Goal: Task Accomplishment & Management: Manage account settings

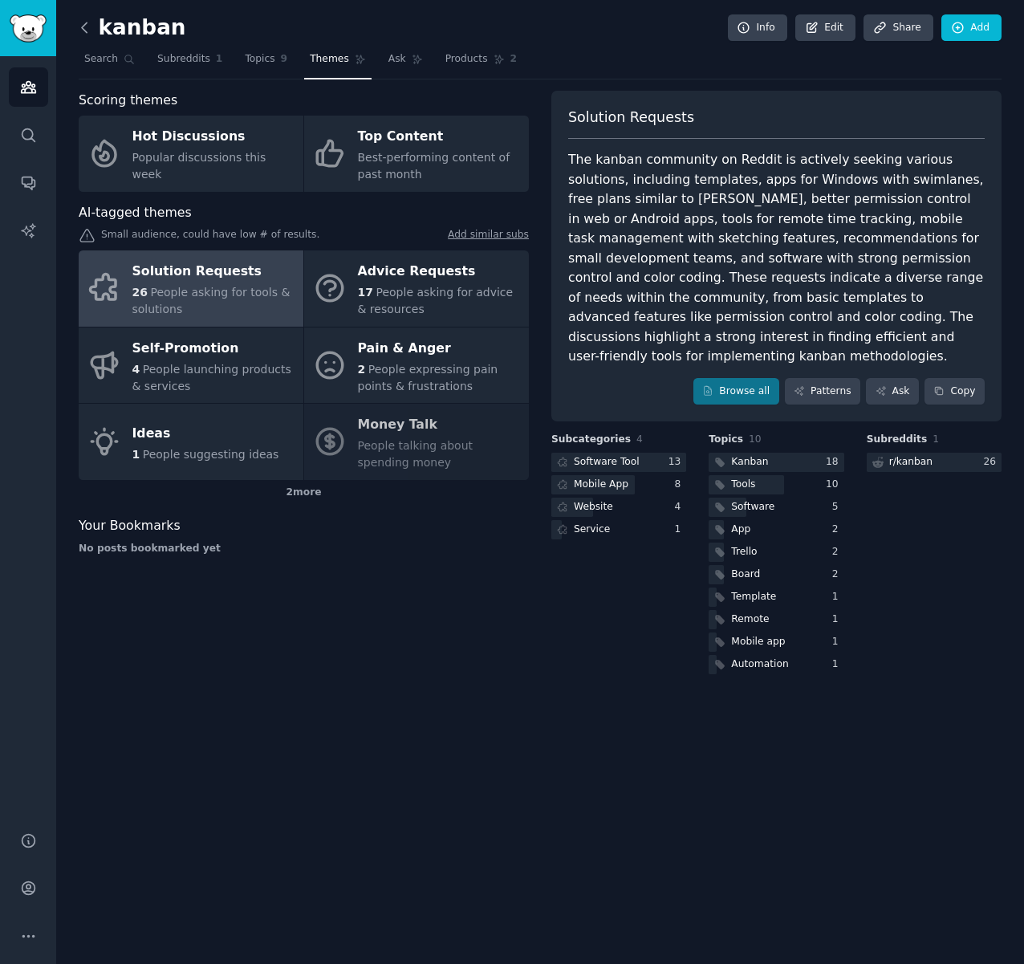
click at [83, 23] on icon at bounding box center [84, 27] width 17 height 17
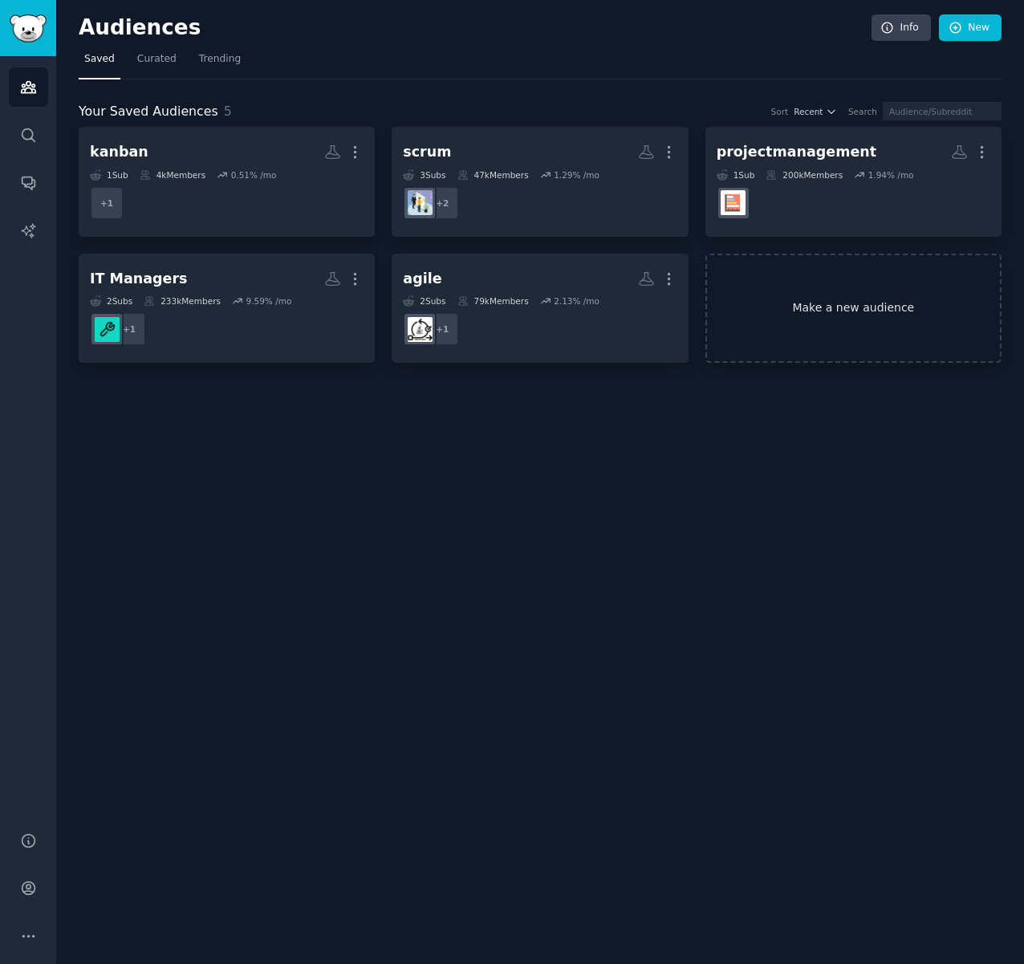
click at [819, 297] on link "Make a new audience" at bounding box center [853, 309] width 296 height 110
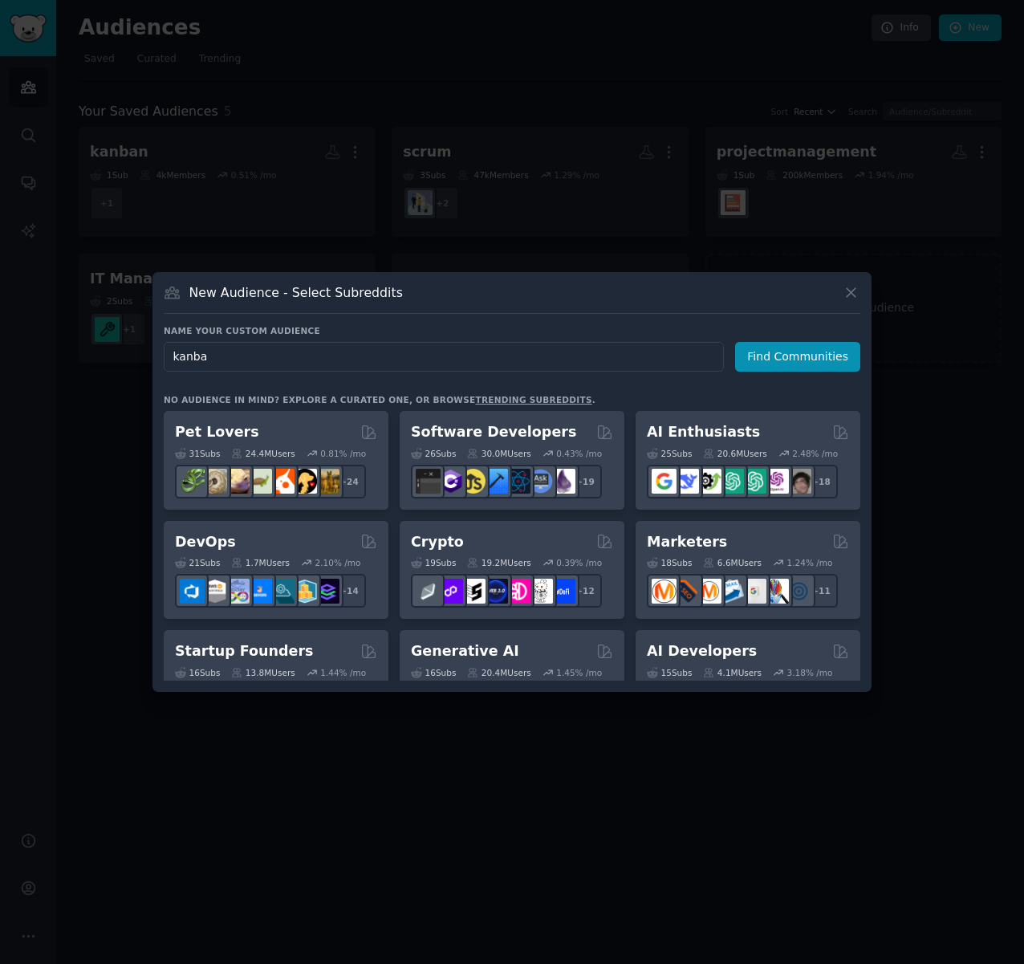
type input "kanban"
click button "Find Communities" at bounding box center [797, 357] width 125 height 30
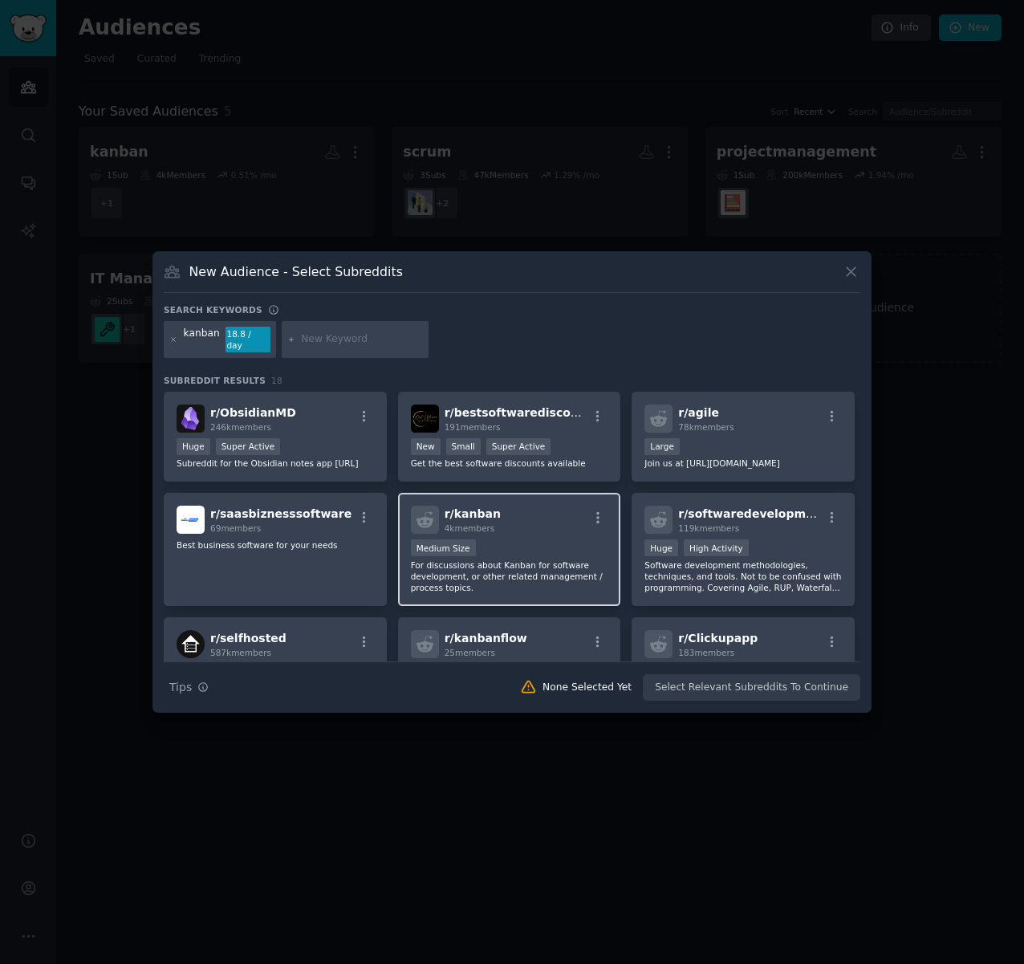
click at [541, 549] on div "Medium Size" at bounding box center [509, 549] width 197 height 20
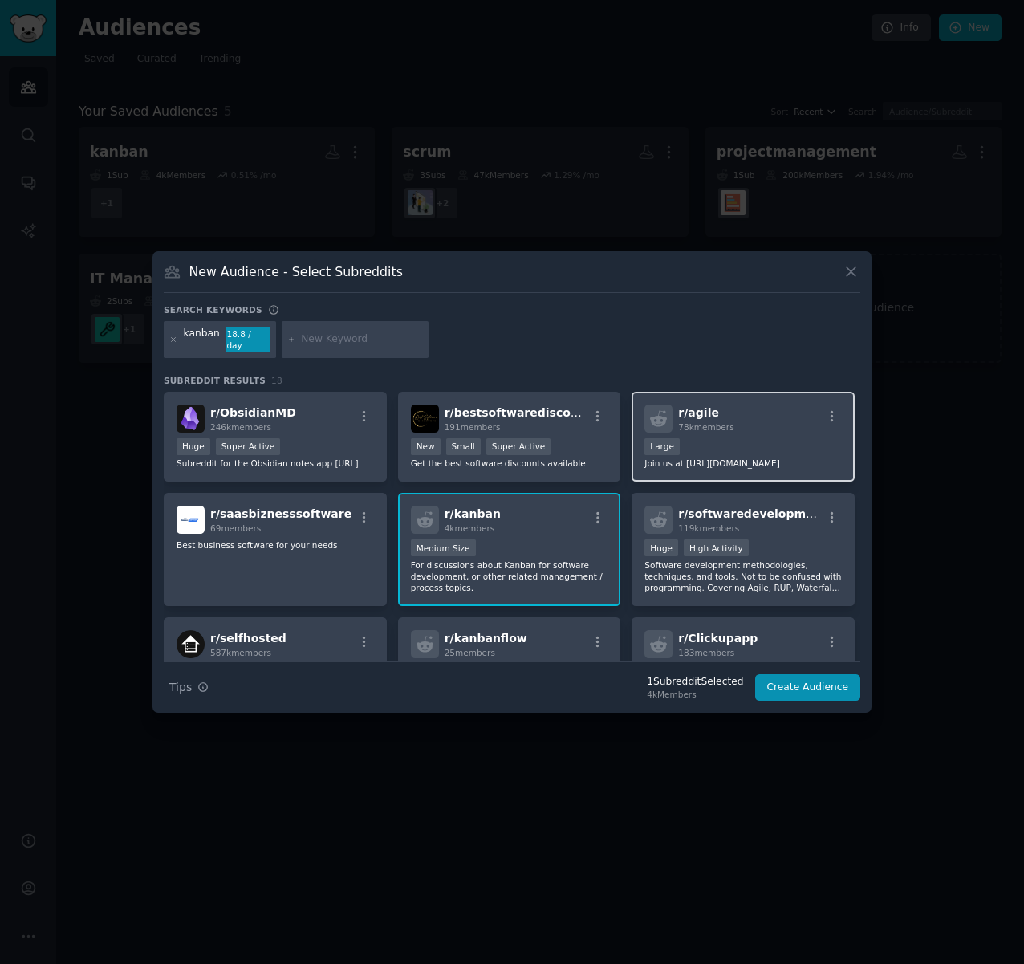
click at [776, 421] on div "r/ agile 78k members" at bounding box center [742, 418] width 197 height 28
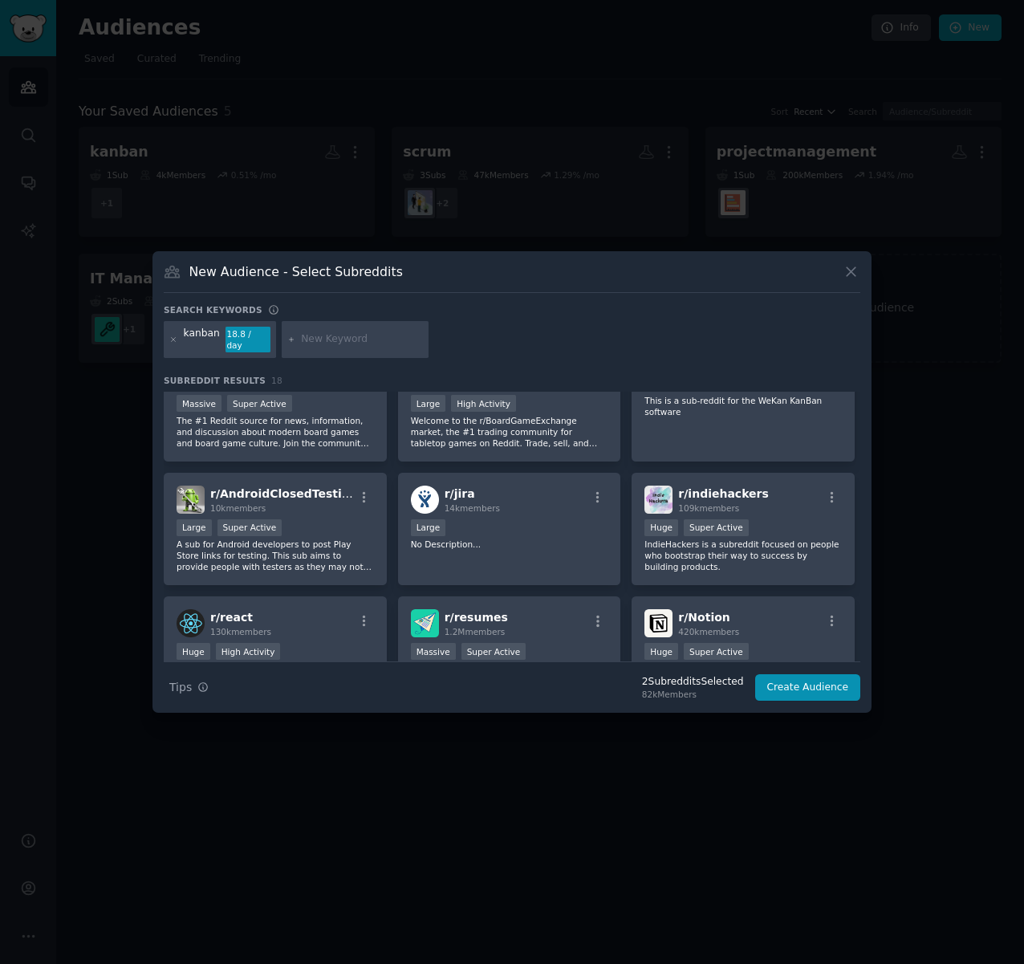
scroll to position [372, 0]
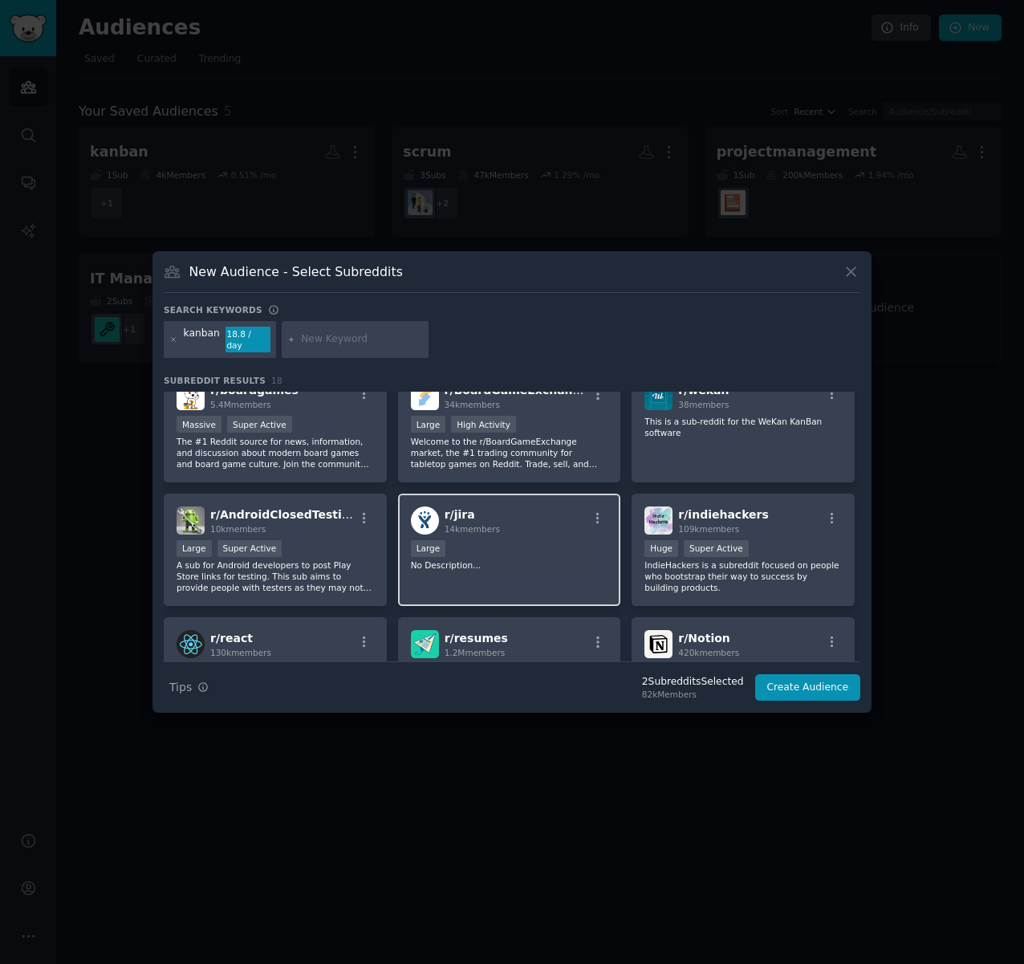
click at [529, 534] on div "r/ jira 14k members" at bounding box center [509, 520] width 197 height 28
click at [172, 337] on icon at bounding box center [174, 339] width 4 height 4
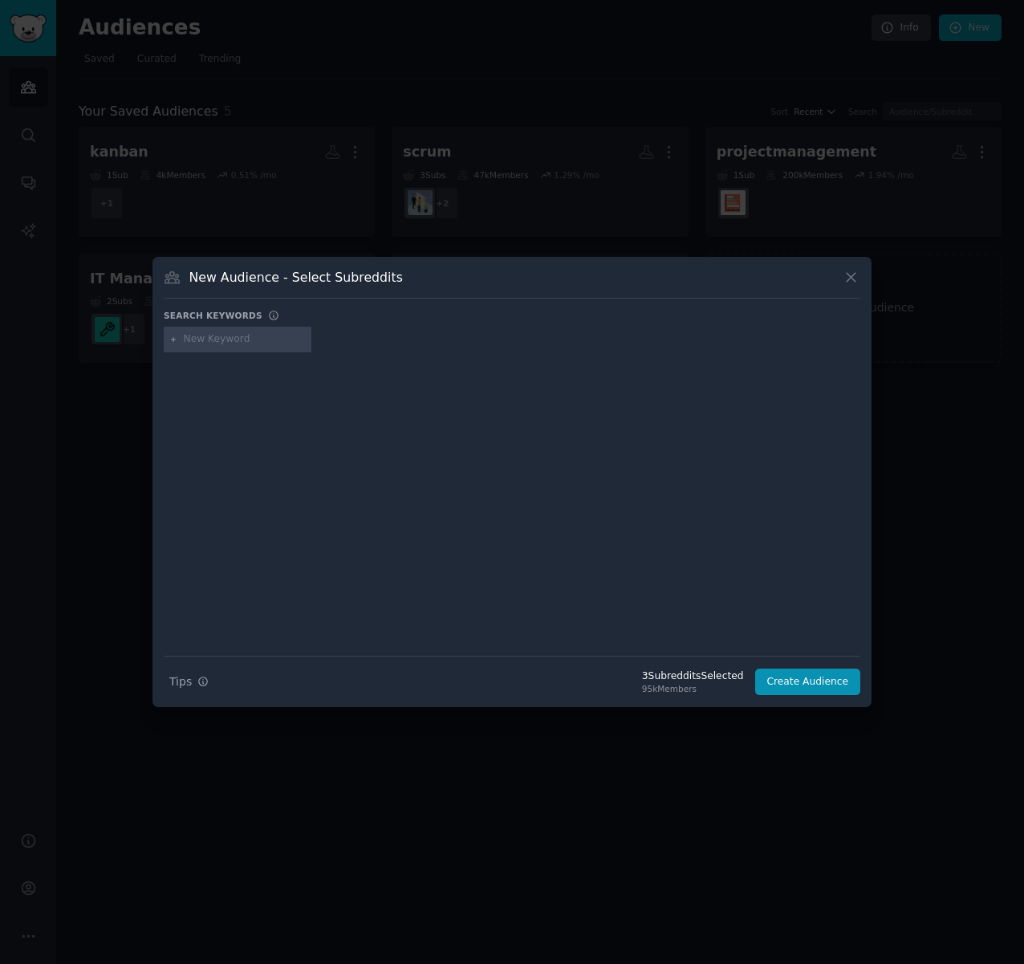
click at [244, 337] on input "text" at bounding box center [245, 339] width 122 height 14
click at [229, 339] on input "text" at bounding box center [245, 339] width 122 height 14
click at [256, 282] on h3 "New Audience - Select Subreddits" at bounding box center [295, 277] width 213 height 17
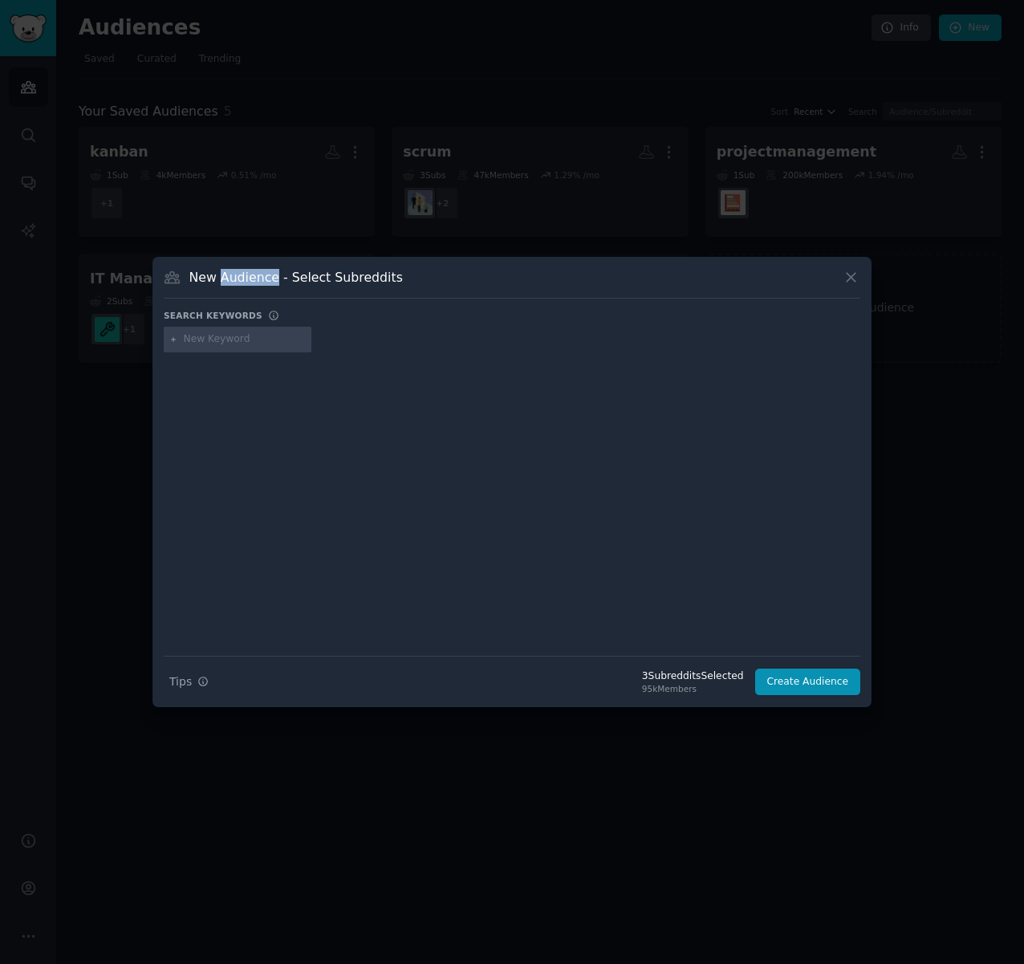
click at [256, 282] on h3 "New Audience - Select Subreddits" at bounding box center [295, 277] width 213 height 17
click at [221, 343] on input "text" at bounding box center [245, 339] width 122 height 14
type input "agile"
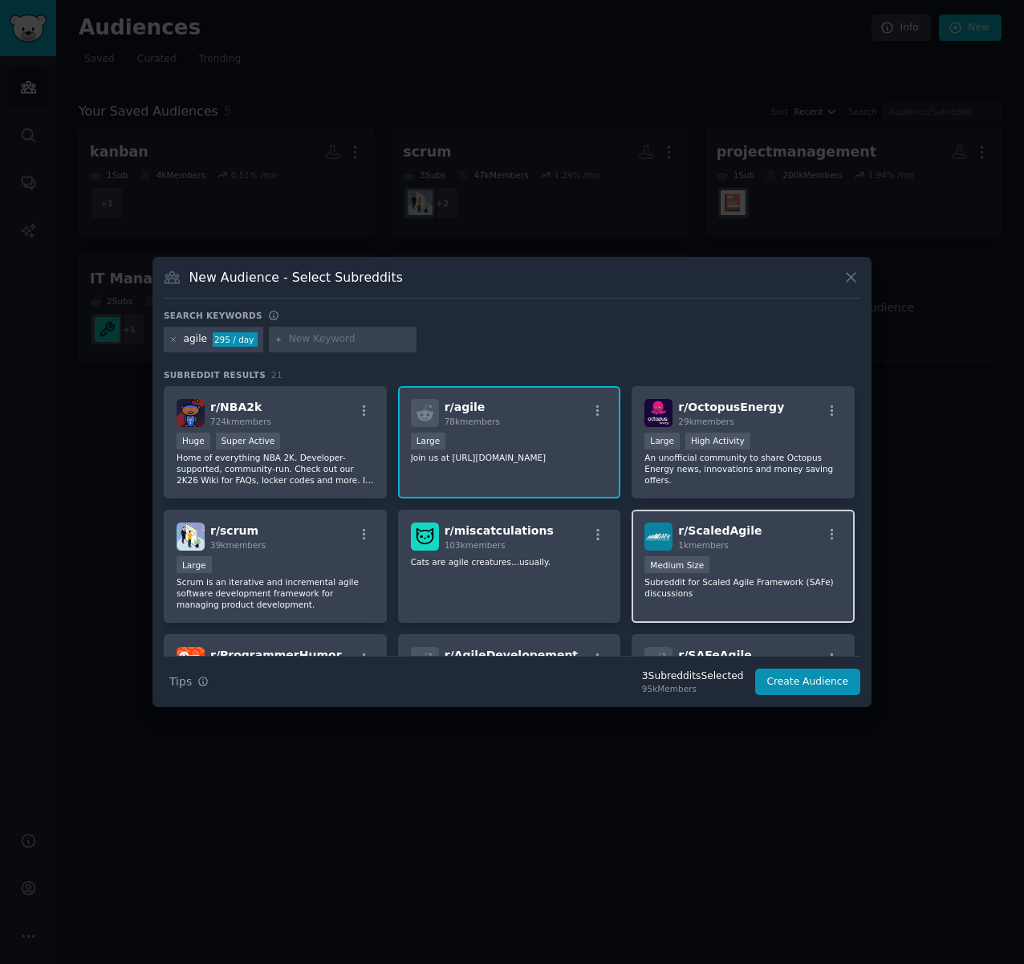
click at [778, 555] on div "r/ ScaledAgile 1k members Medium Size Subreddit for Scaled Agile Framework (SAF…" at bounding box center [743, 566] width 223 height 113
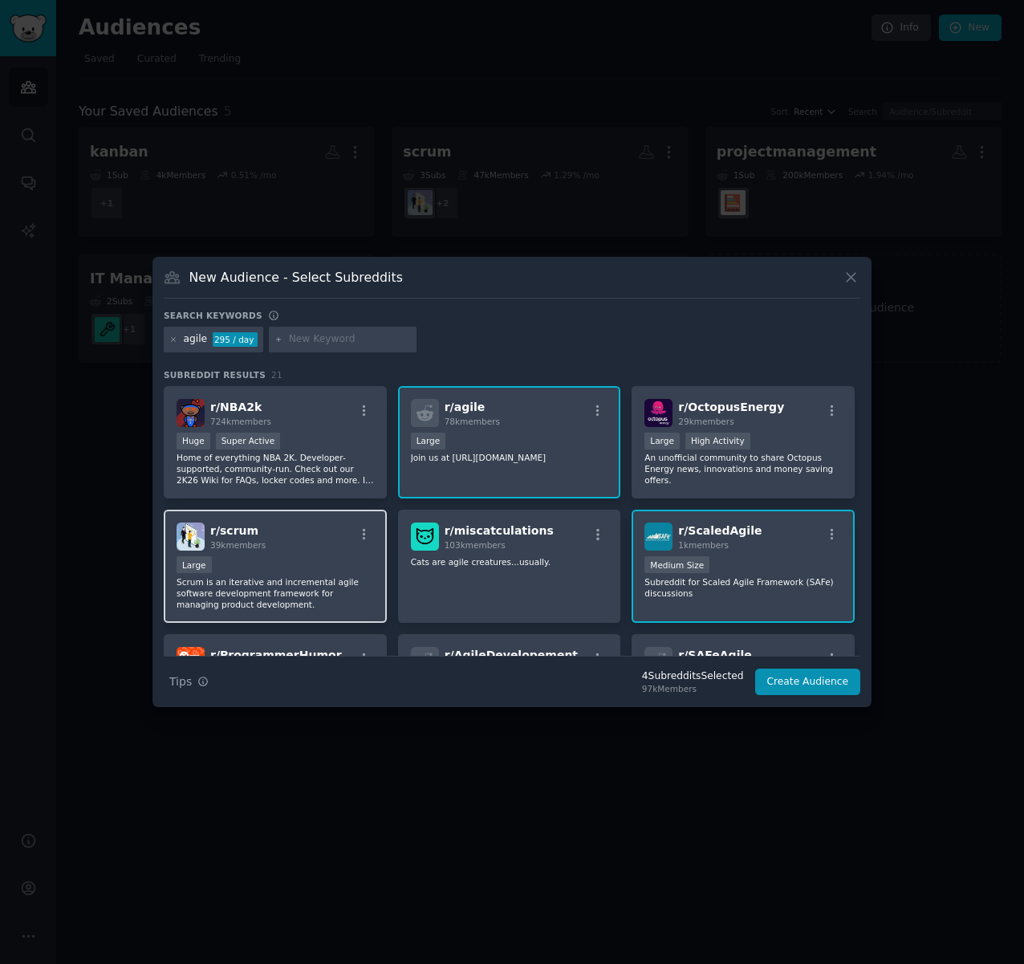
click at [295, 539] on div "r/ scrum 39k members" at bounding box center [275, 536] width 197 height 28
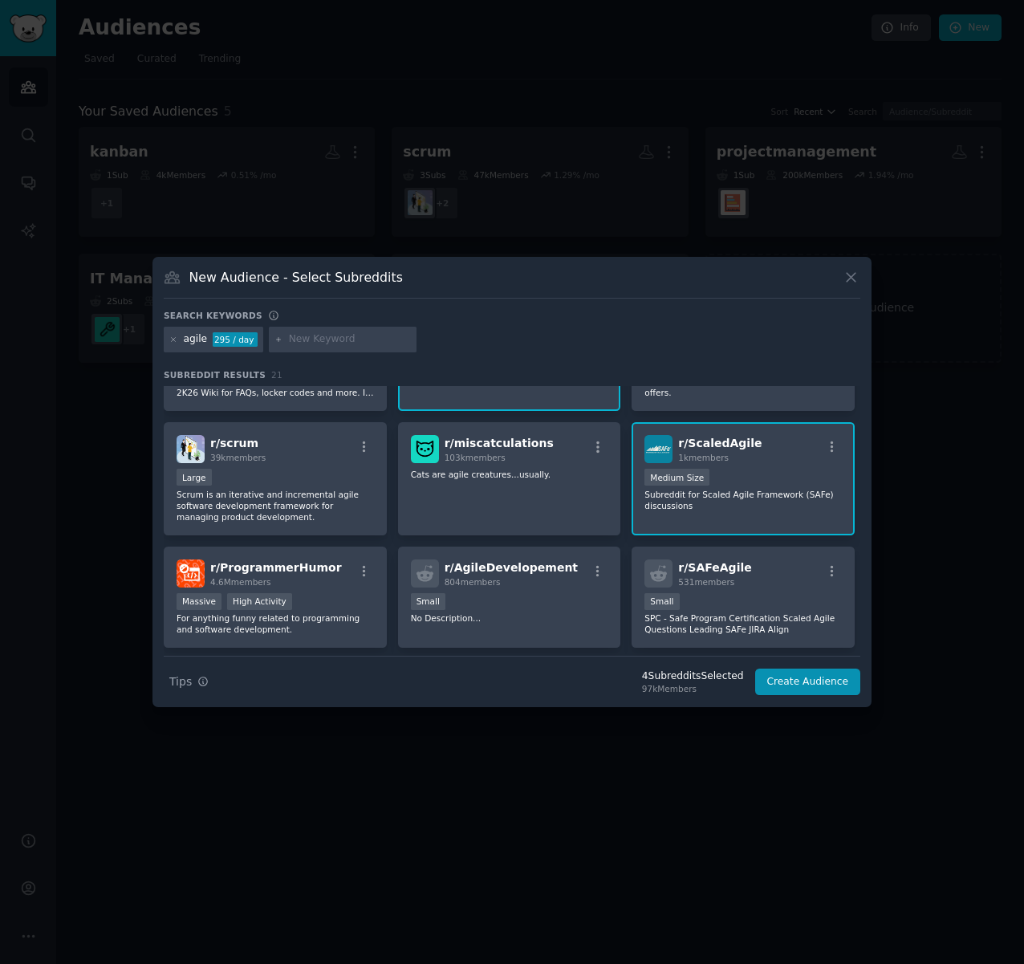
scroll to position [113, 0]
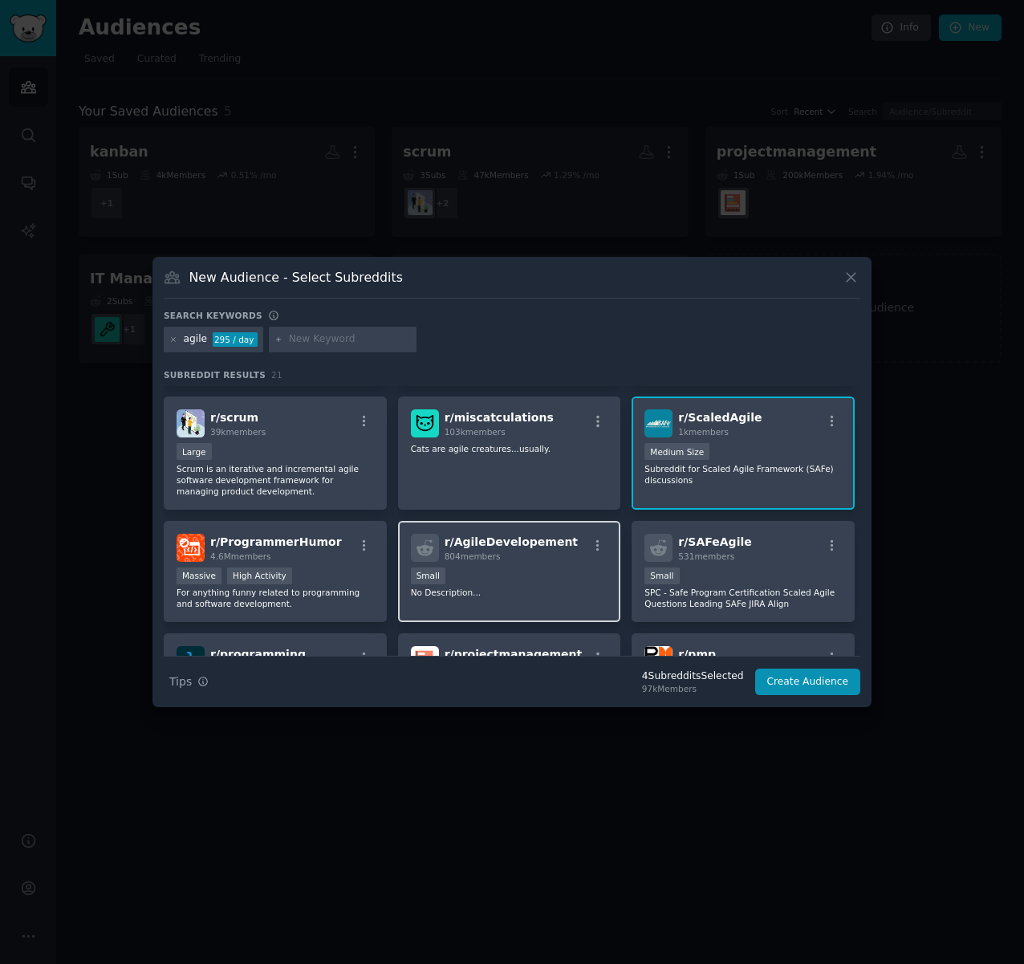
click at [563, 561] on div "804 members" at bounding box center [511, 555] width 133 height 11
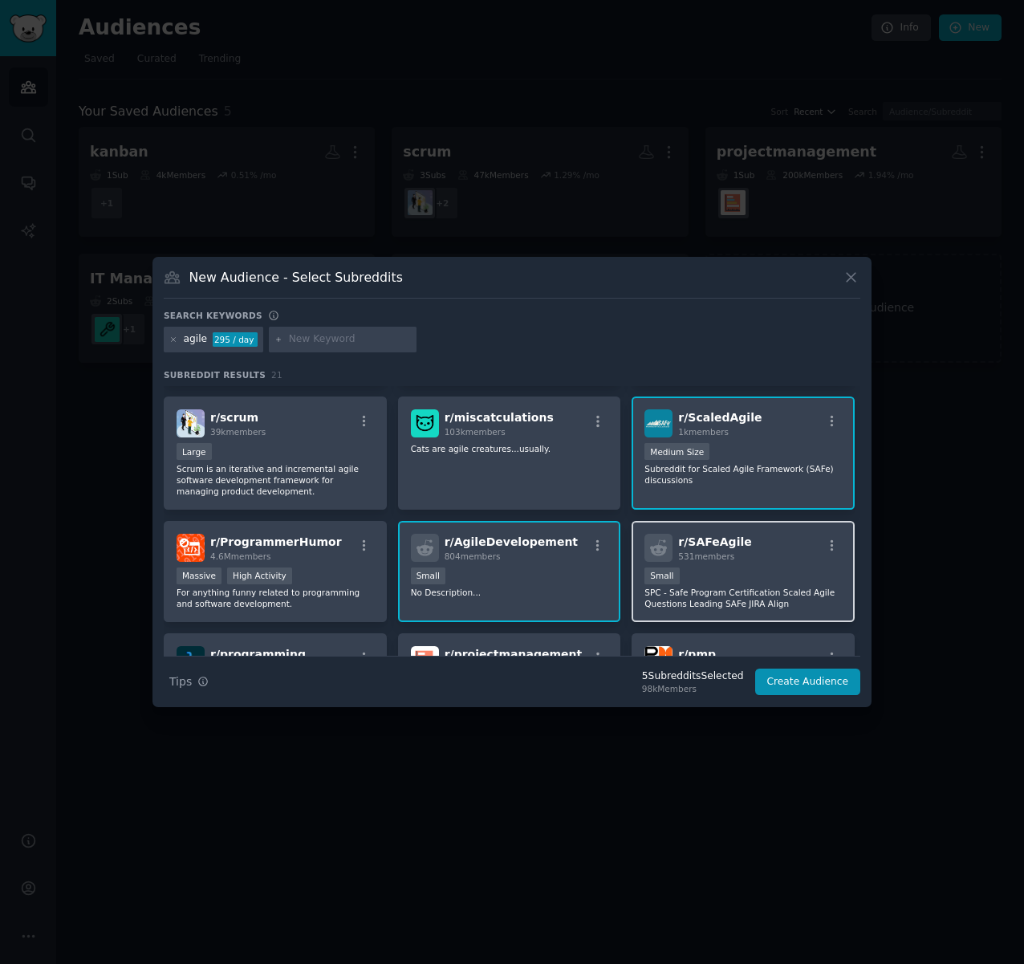
click at [745, 575] on div "100 - 1000 members Small" at bounding box center [742, 577] width 197 height 20
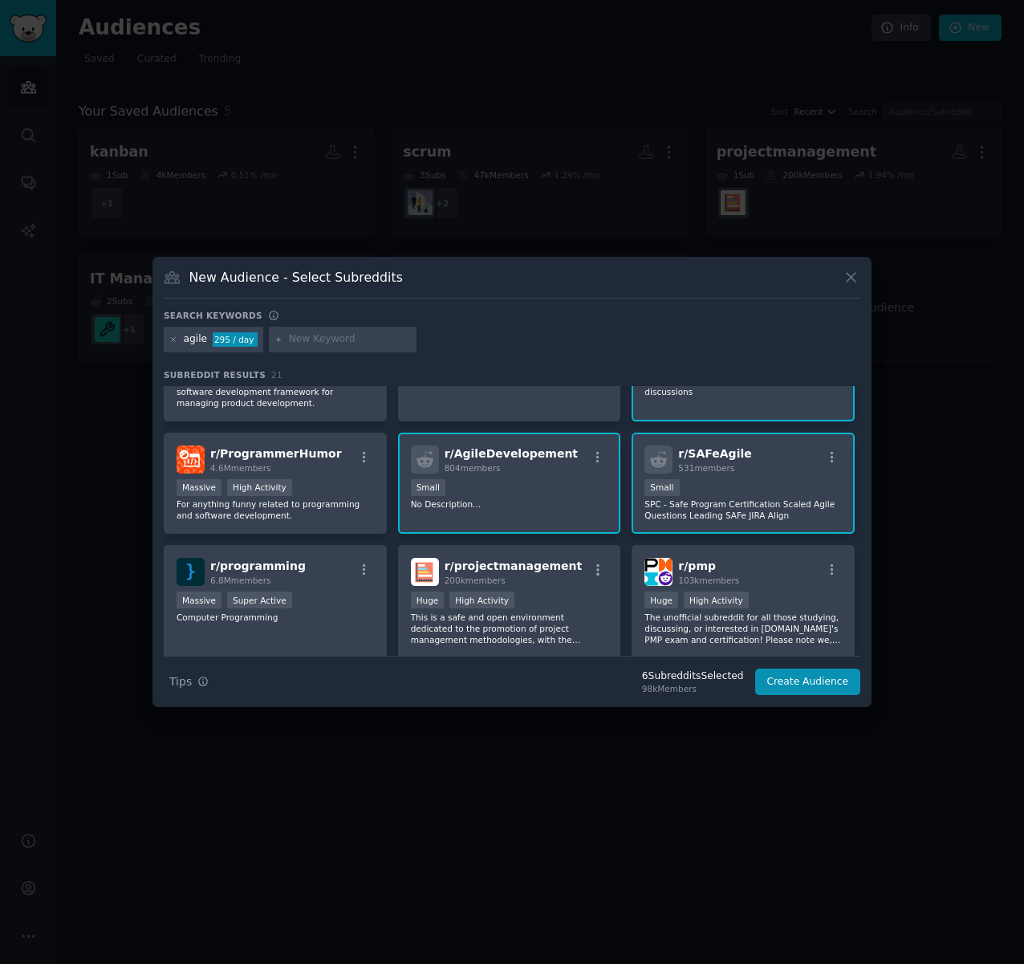
scroll to position [203, 0]
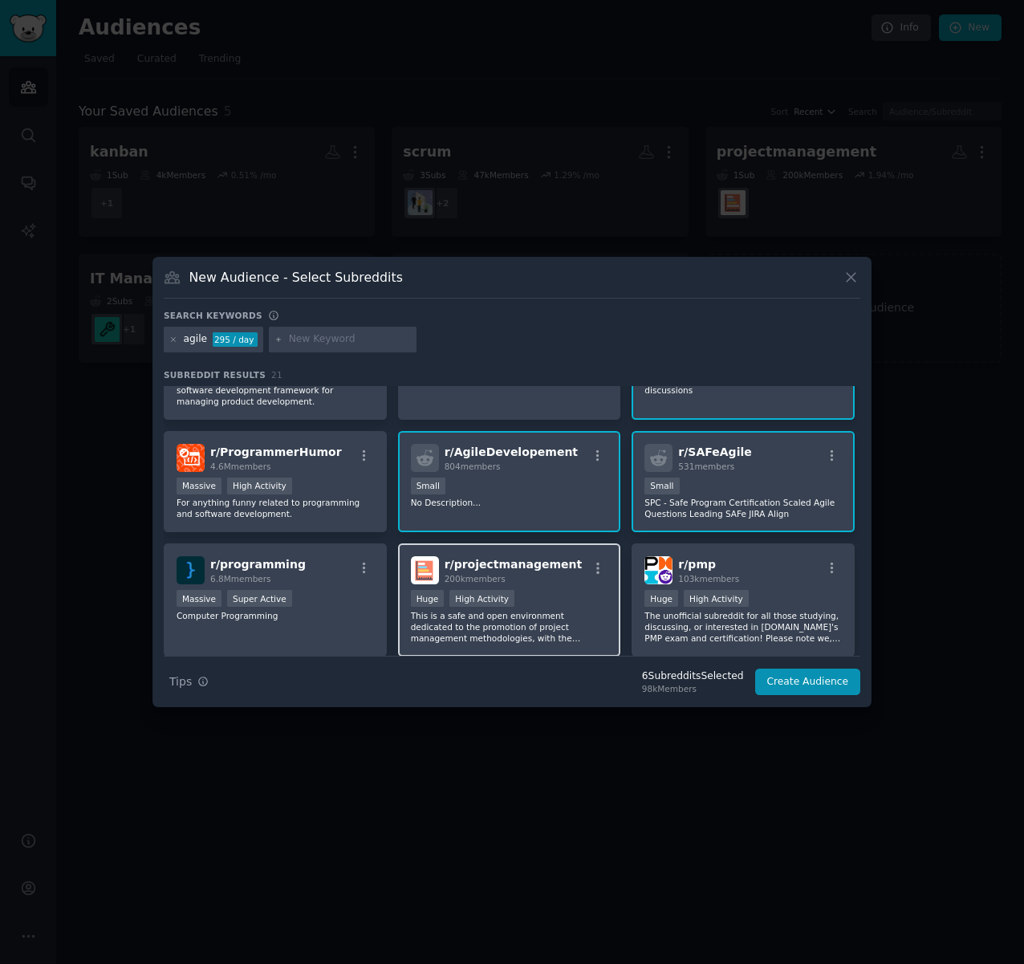
click at [546, 573] on h2 "r/ projectmanagement 200k members" at bounding box center [514, 570] width 138 height 28
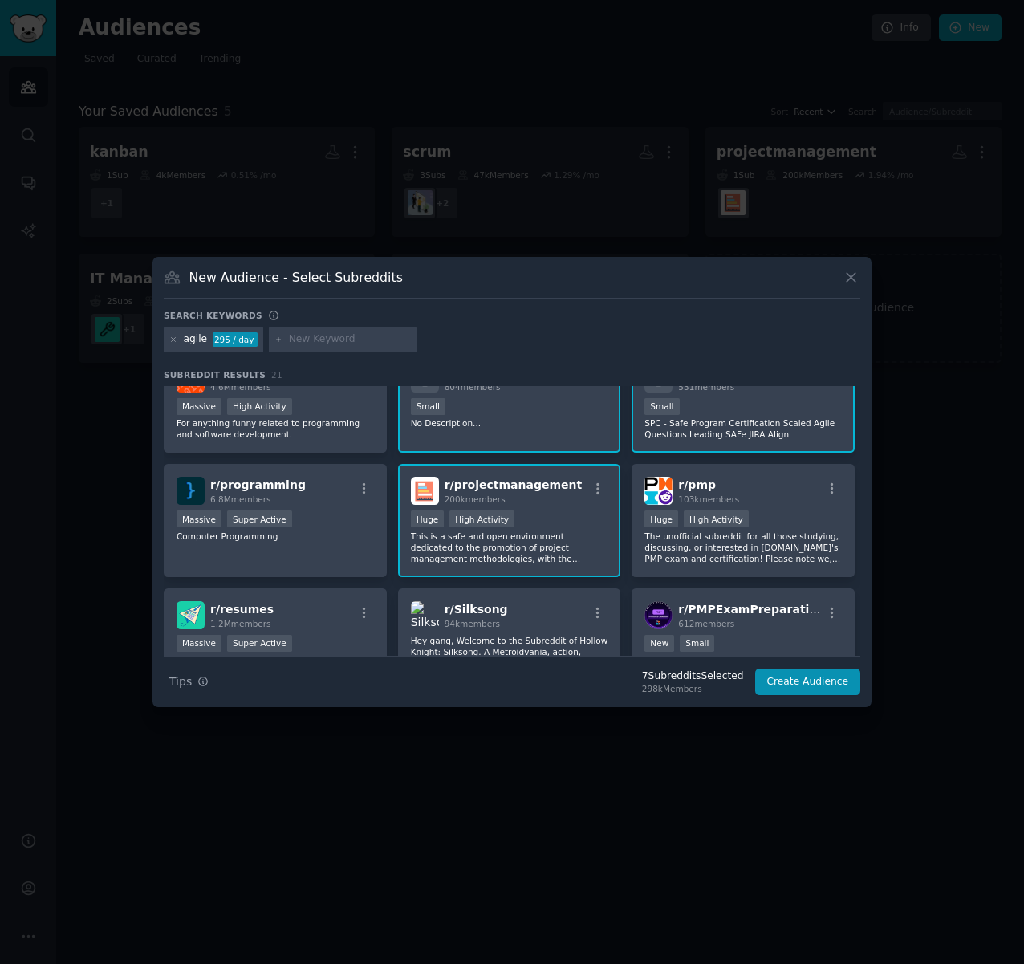
scroll to position [0, 0]
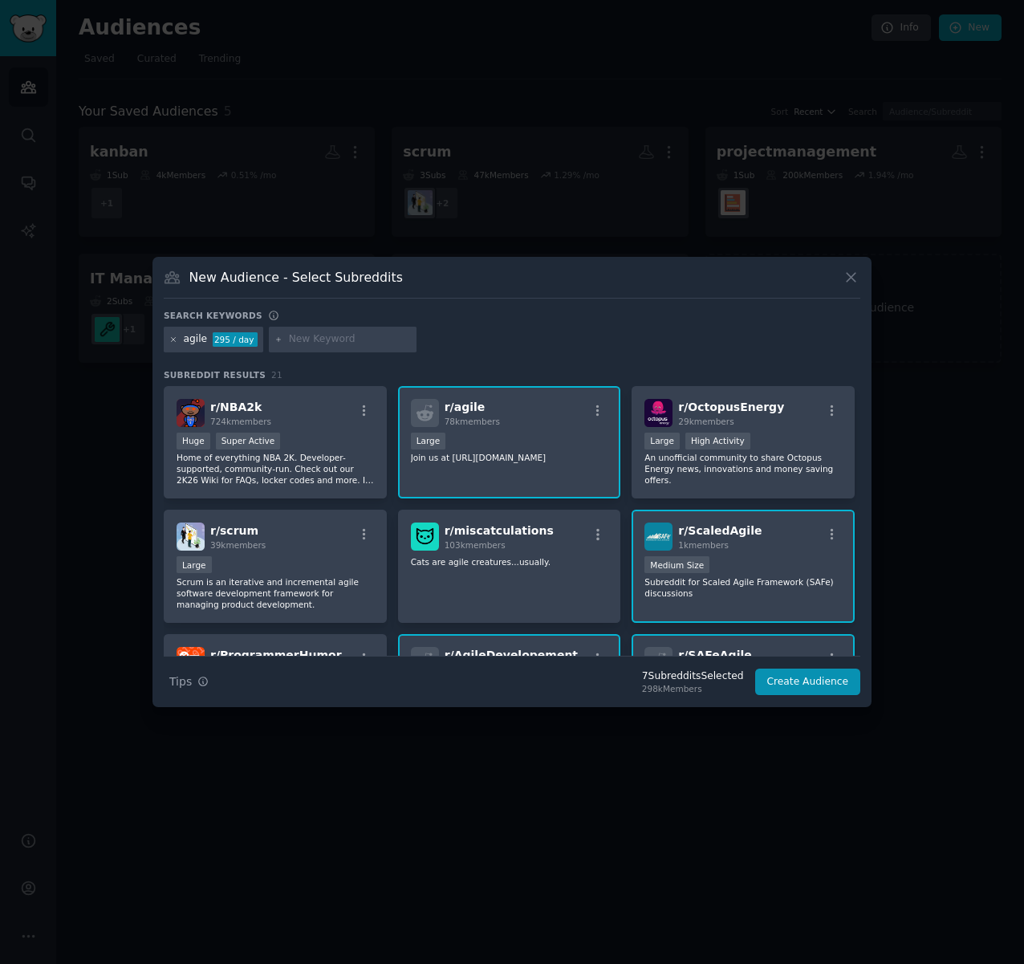
click at [173, 339] on icon at bounding box center [174, 339] width 4 height 4
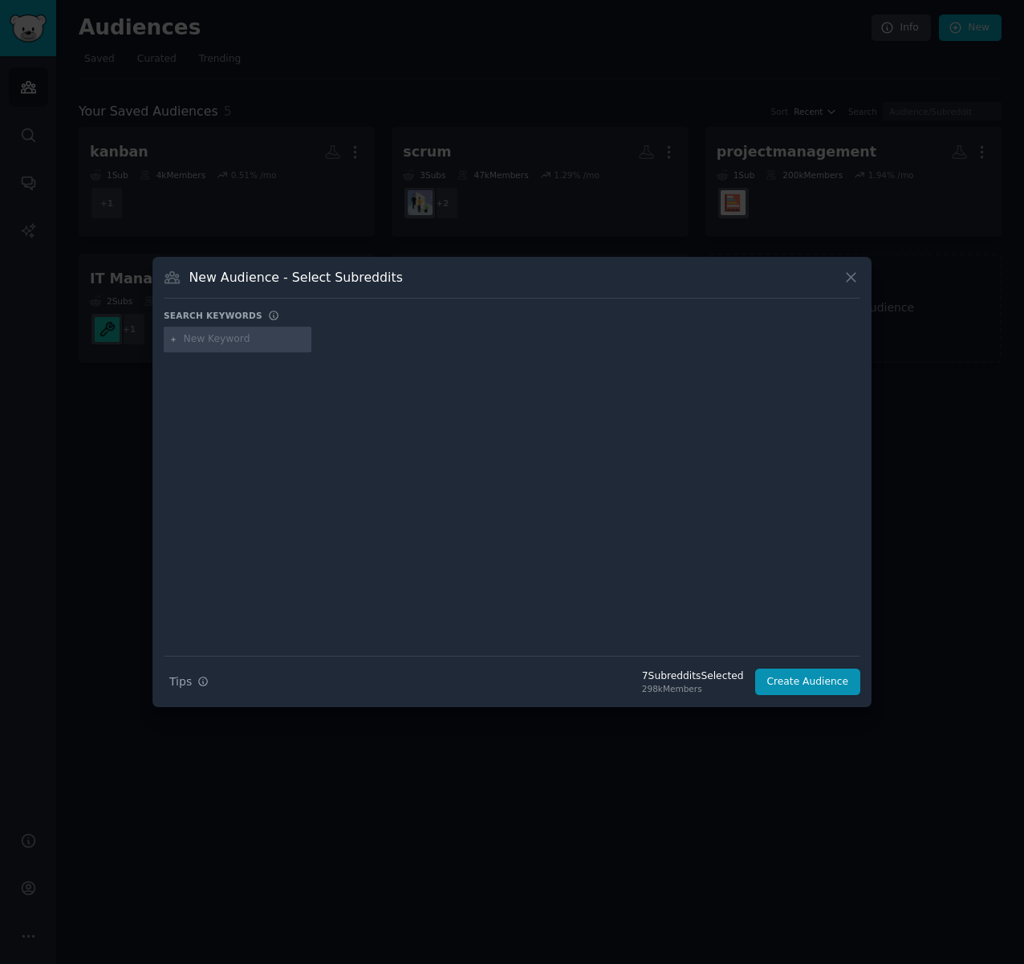
click at [233, 334] on input "text" at bounding box center [245, 339] width 122 height 14
type input "it managment"
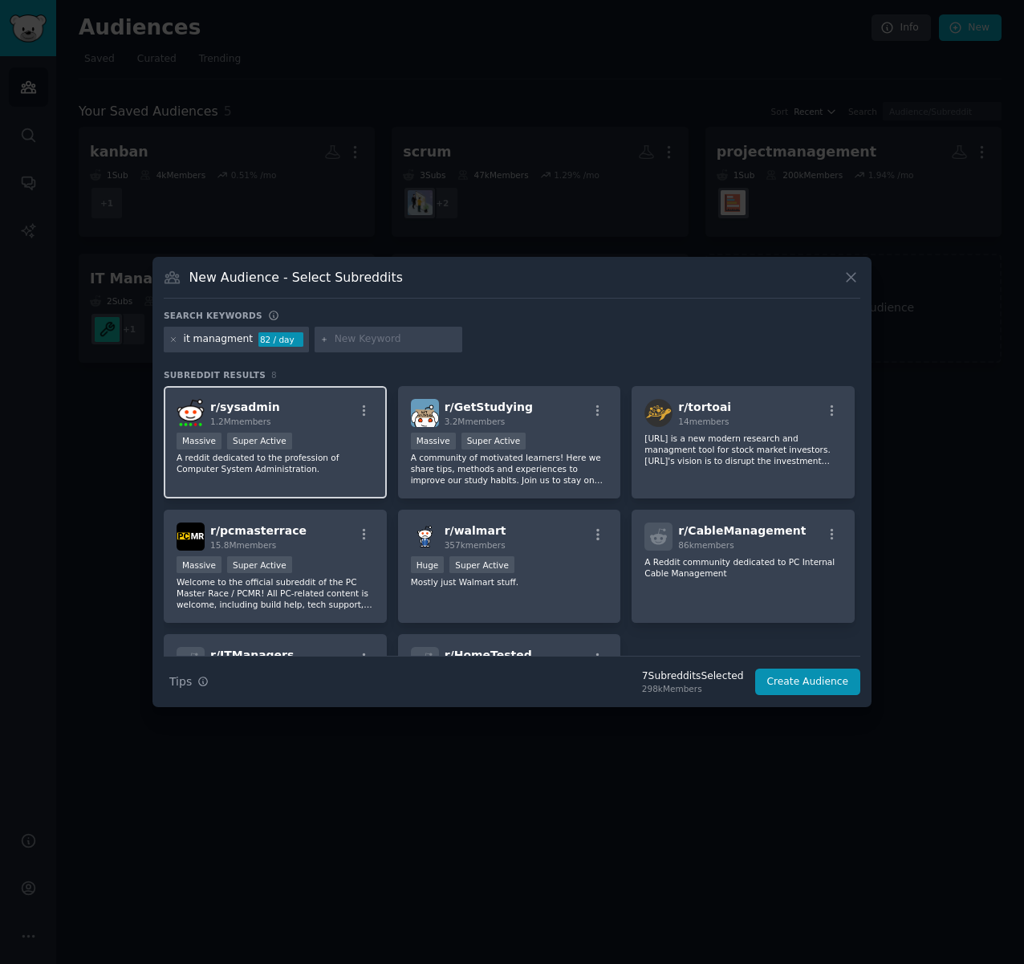
scroll to position [125, 0]
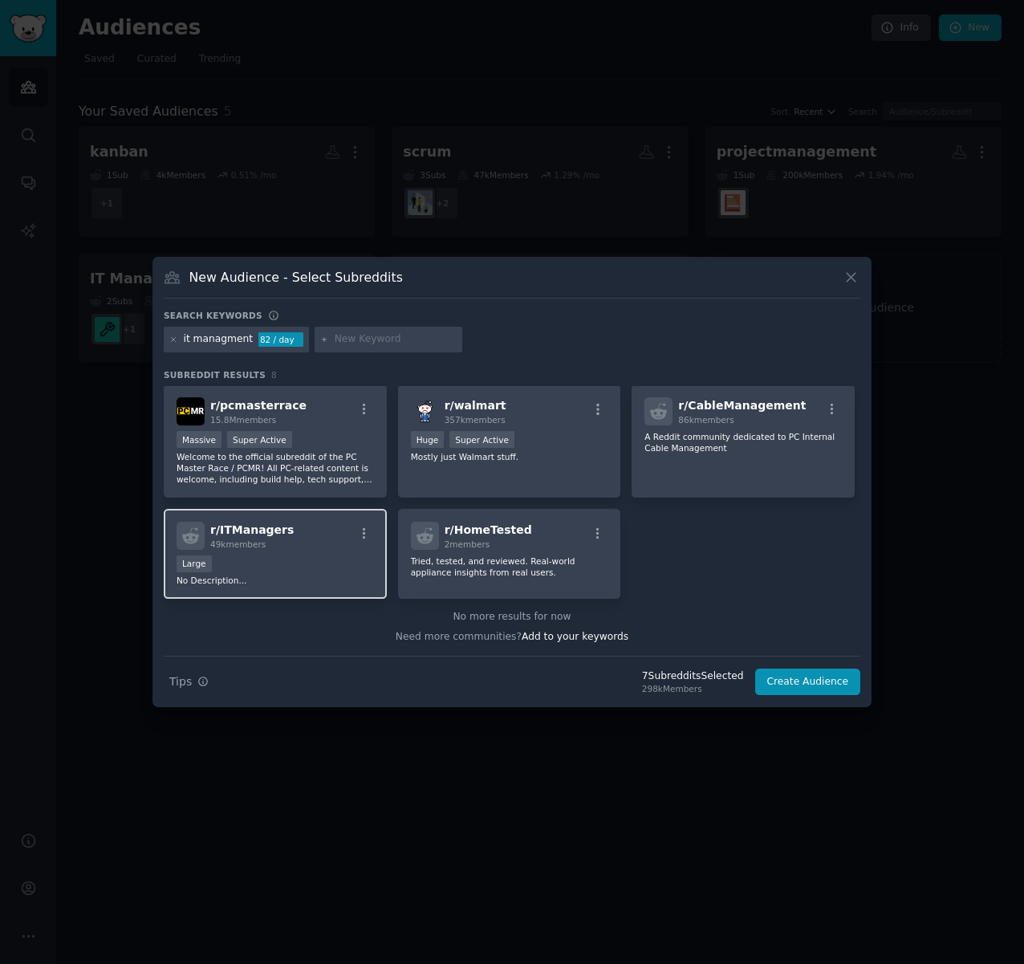
click at [295, 555] on div "r/ ITManagers 49k members Large No Description..." at bounding box center [275, 554] width 223 height 91
click at [230, 335] on div "it managment" at bounding box center [219, 339] width 70 height 14
click at [176, 338] on icon at bounding box center [174, 339] width 4 height 4
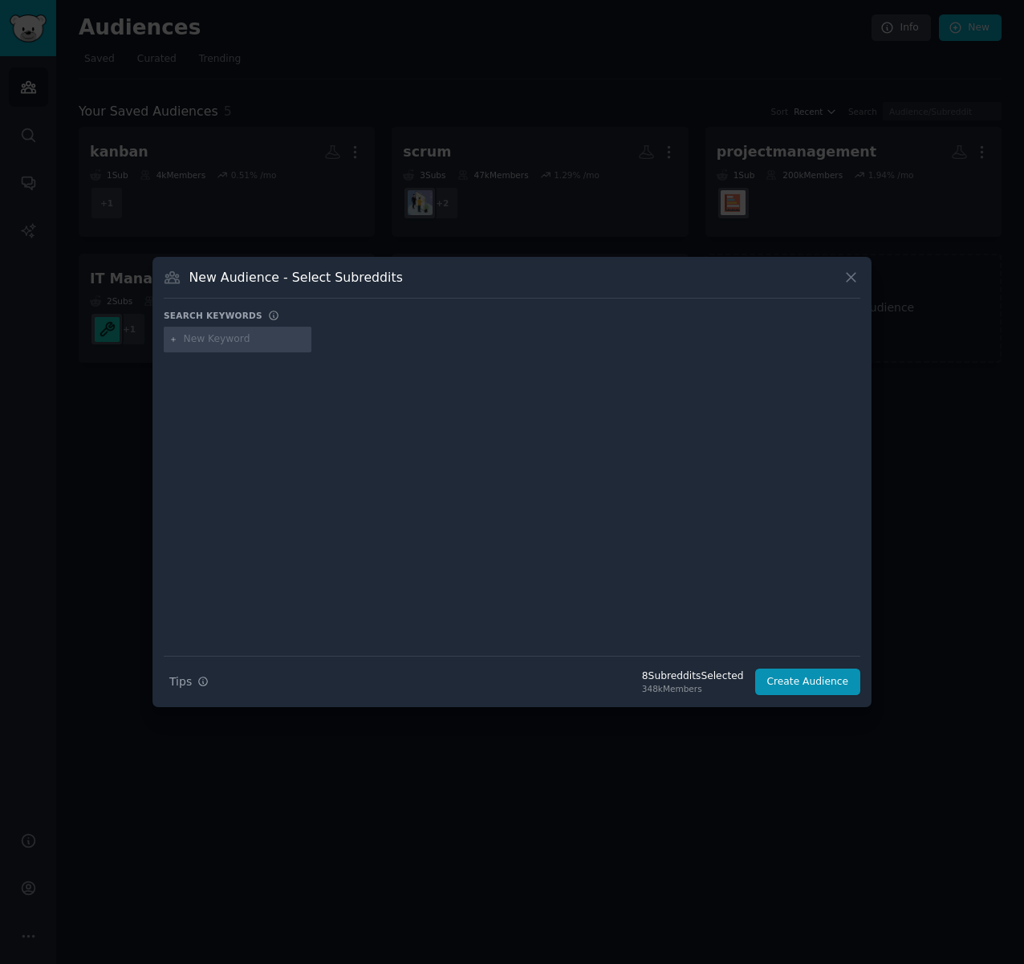
click at [200, 343] on input "text" at bounding box center [245, 339] width 122 height 14
type input "teamlead"
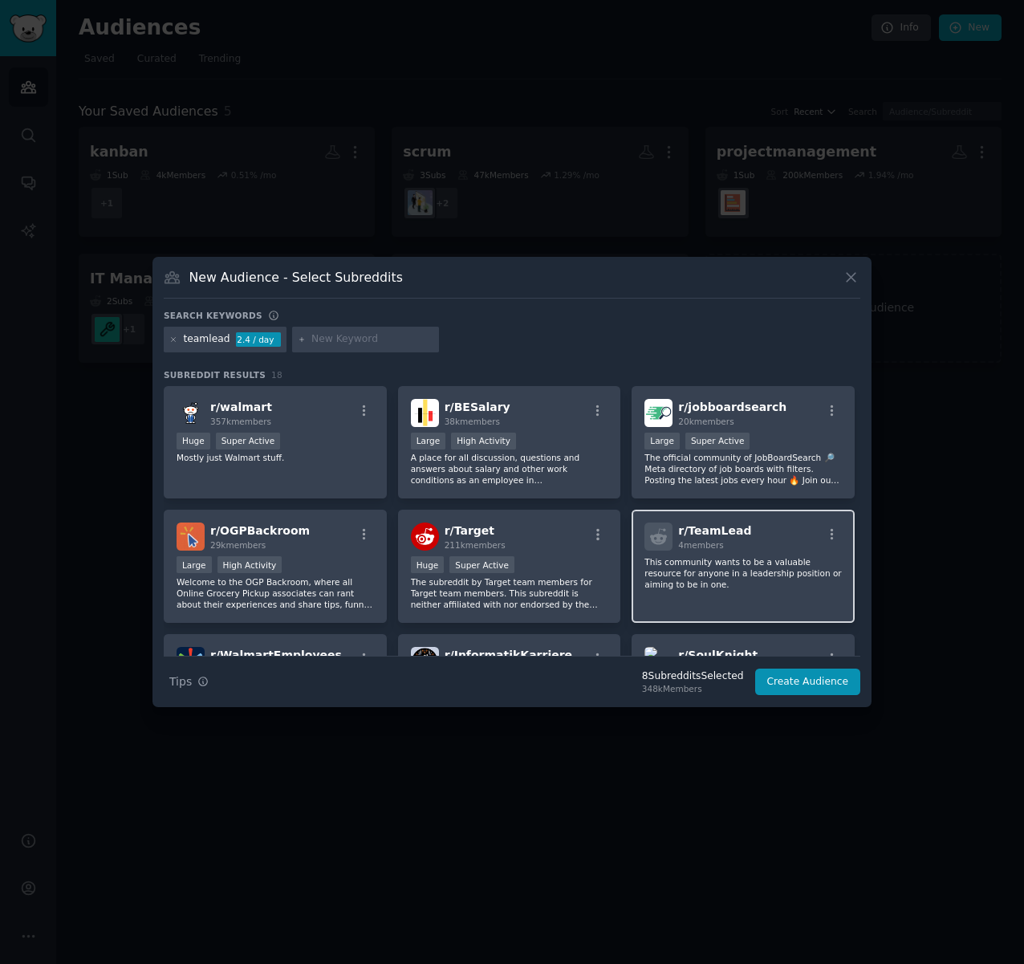
click at [743, 573] on p "This community wants to be a valuable resource for anyone in a leadership posit…" at bounding box center [742, 573] width 197 height 34
click at [173, 337] on icon at bounding box center [173, 339] width 9 height 9
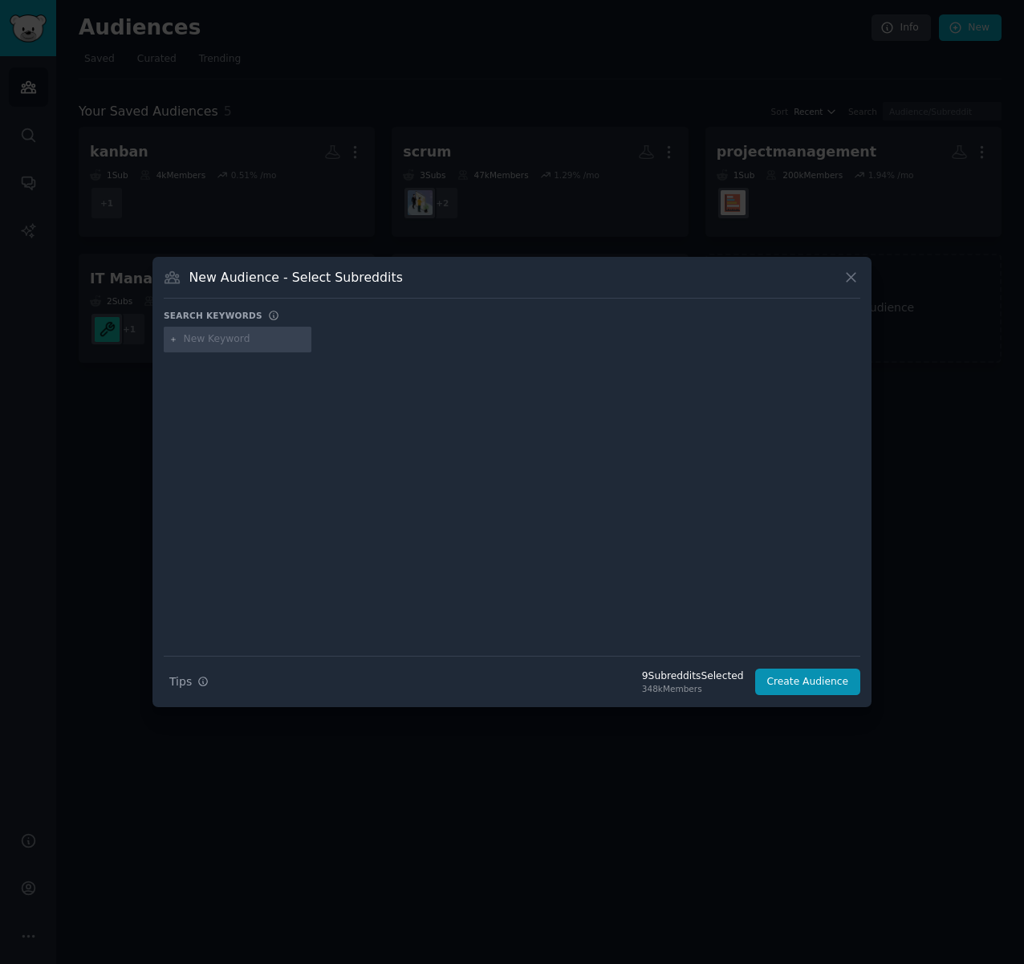
click at [234, 338] on input "text" at bounding box center [245, 339] width 122 height 14
type input "scrum"
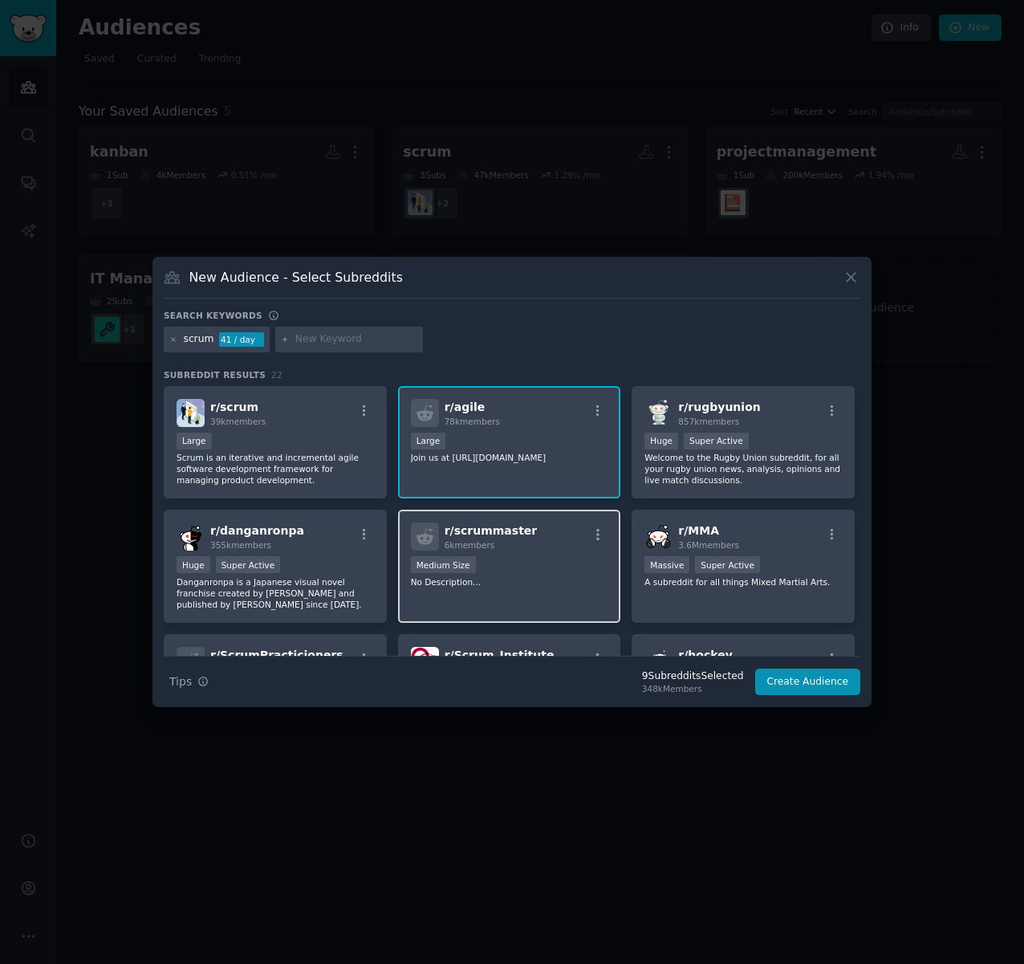
click at [506, 548] on div "6k members" at bounding box center [491, 544] width 93 height 11
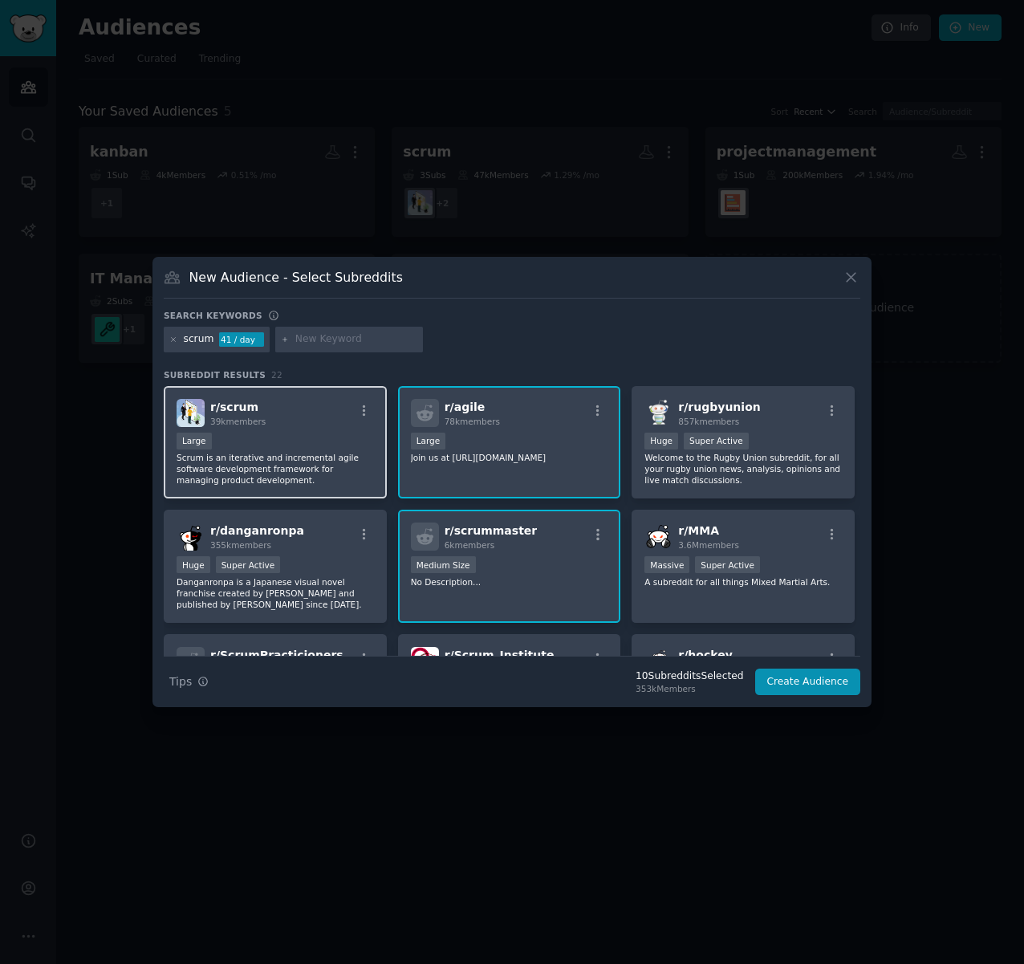
click at [263, 448] on div "Large" at bounding box center [275, 443] width 197 height 20
click at [173, 338] on icon at bounding box center [174, 339] width 4 height 4
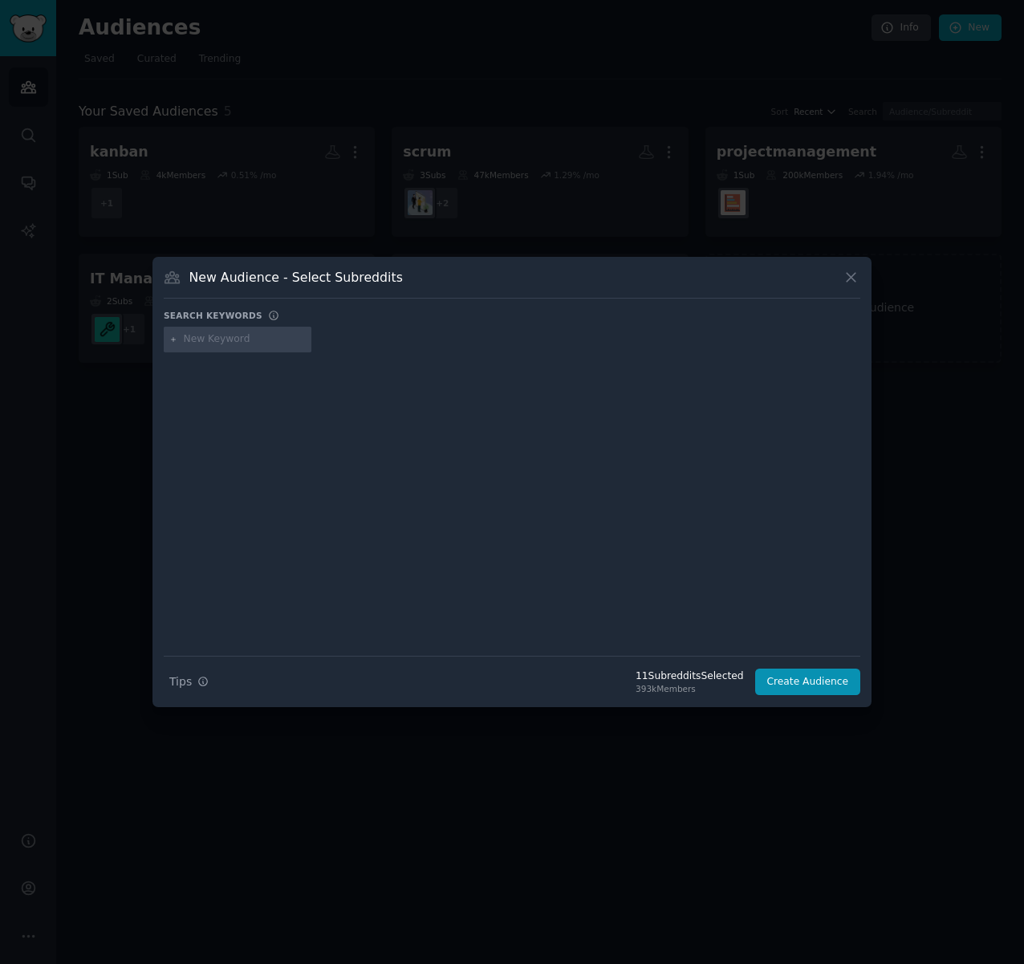
click at [213, 340] on input "text" at bounding box center [245, 339] width 122 height 14
type input "agile coache"
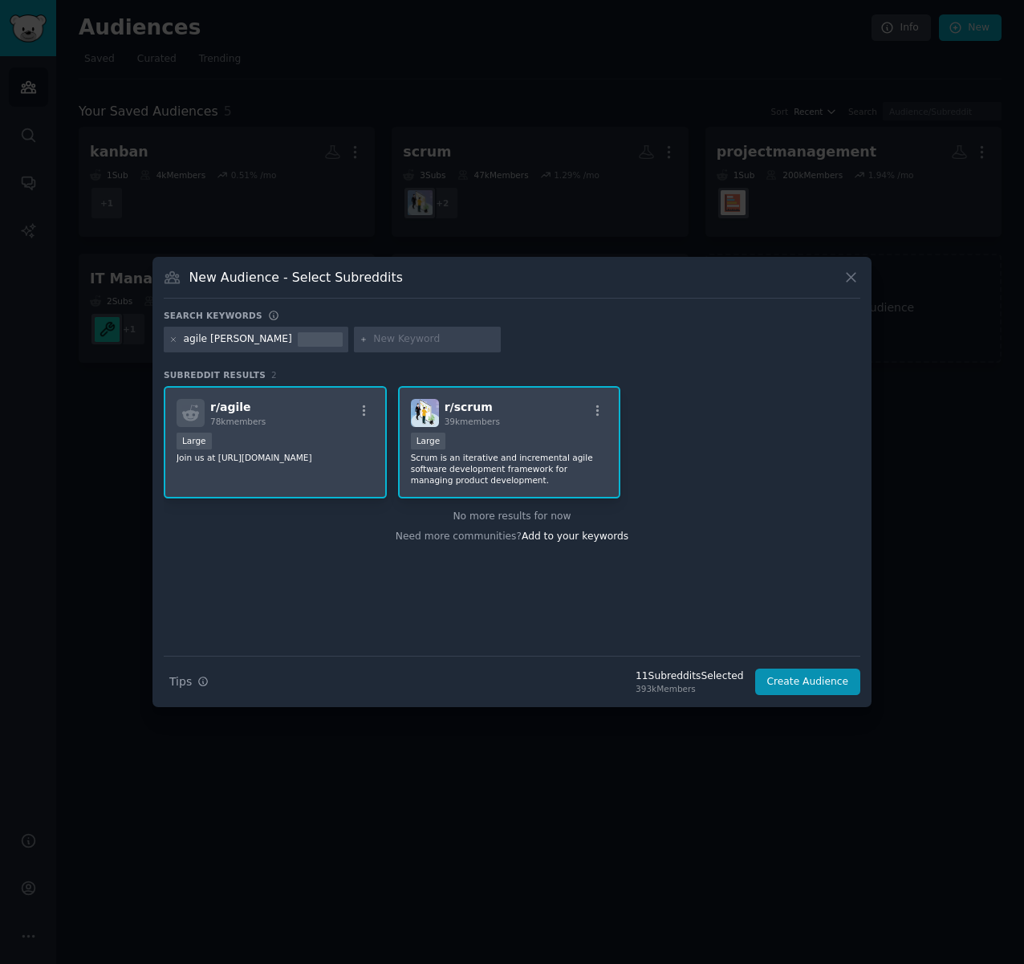
click at [210, 341] on div "agile coache" at bounding box center [238, 339] width 108 height 14
click at [209, 339] on div "agile coache" at bounding box center [238, 339] width 108 height 14
click at [169, 340] on div "agile coache" at bounding box center [256, 340] width 185 height 26
click at [172, 339] on icon at bounding box center [173, 339] width 9 height 9
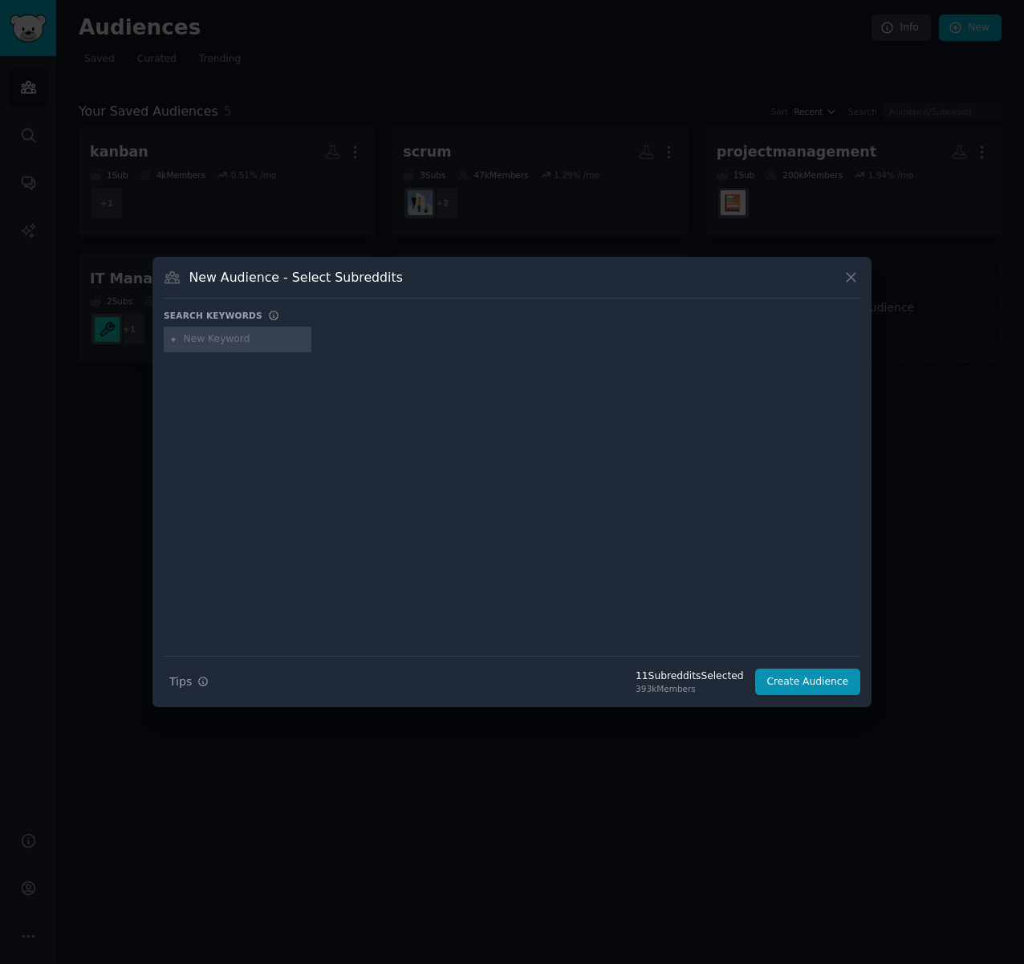
click at [214, 335] on input "text" at bounding box center [245, 339] width 122 height 14
type input "agilecoach"
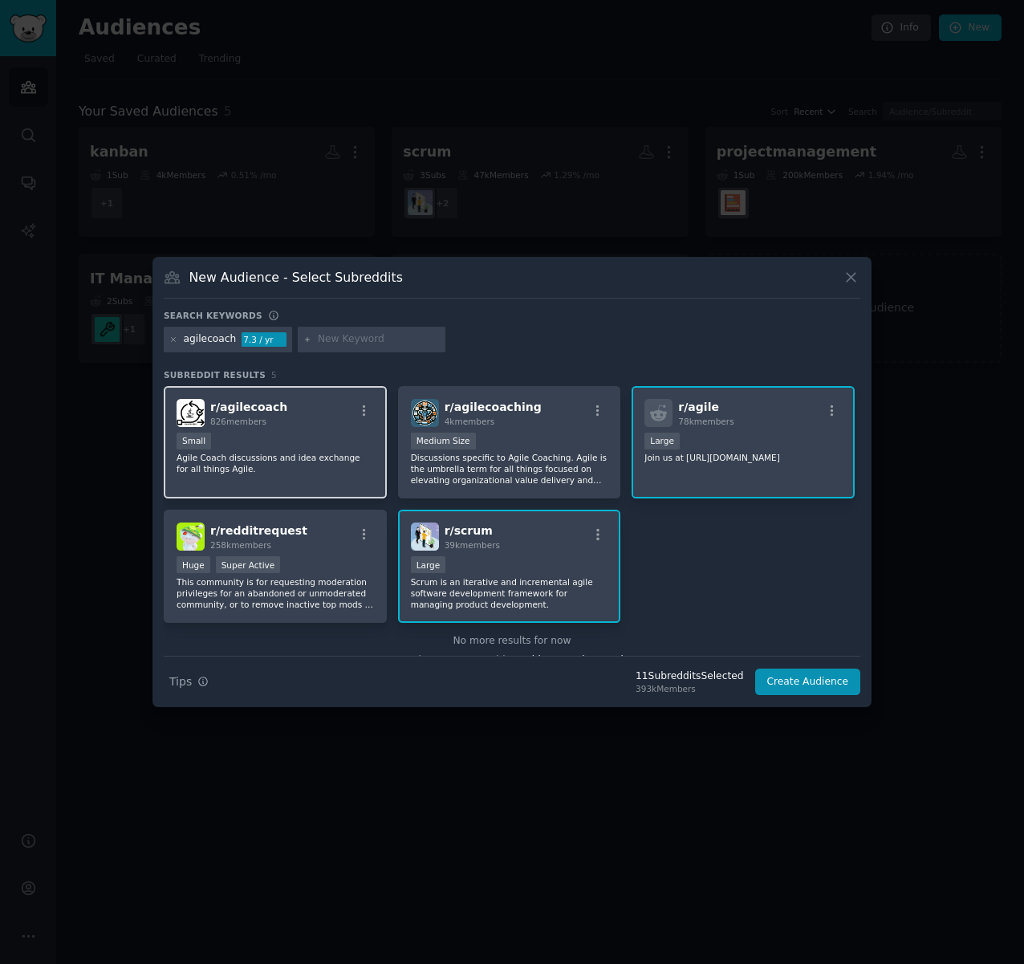
click at [302, 429] on div "r/ agilecoach 826 members 100 - 1000 members Small Agile Coach discussions and …" at bounding box center [275, 442] width 223 height 113
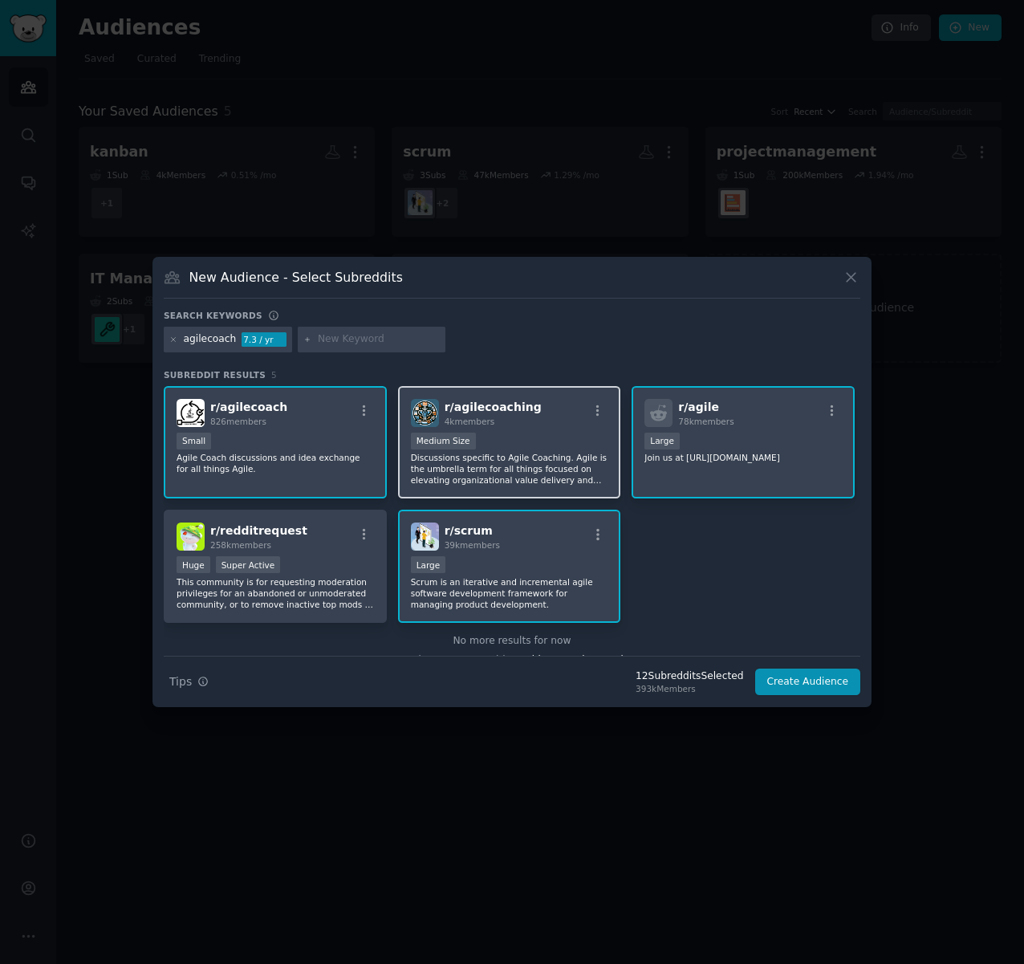
click at [538, 446] on div "Medium Size" at bounding box center [509, 443] width 197 height 20
click at [821, 683] on button "Create Audience" at bounding box center [808, 681] width 106 height 27
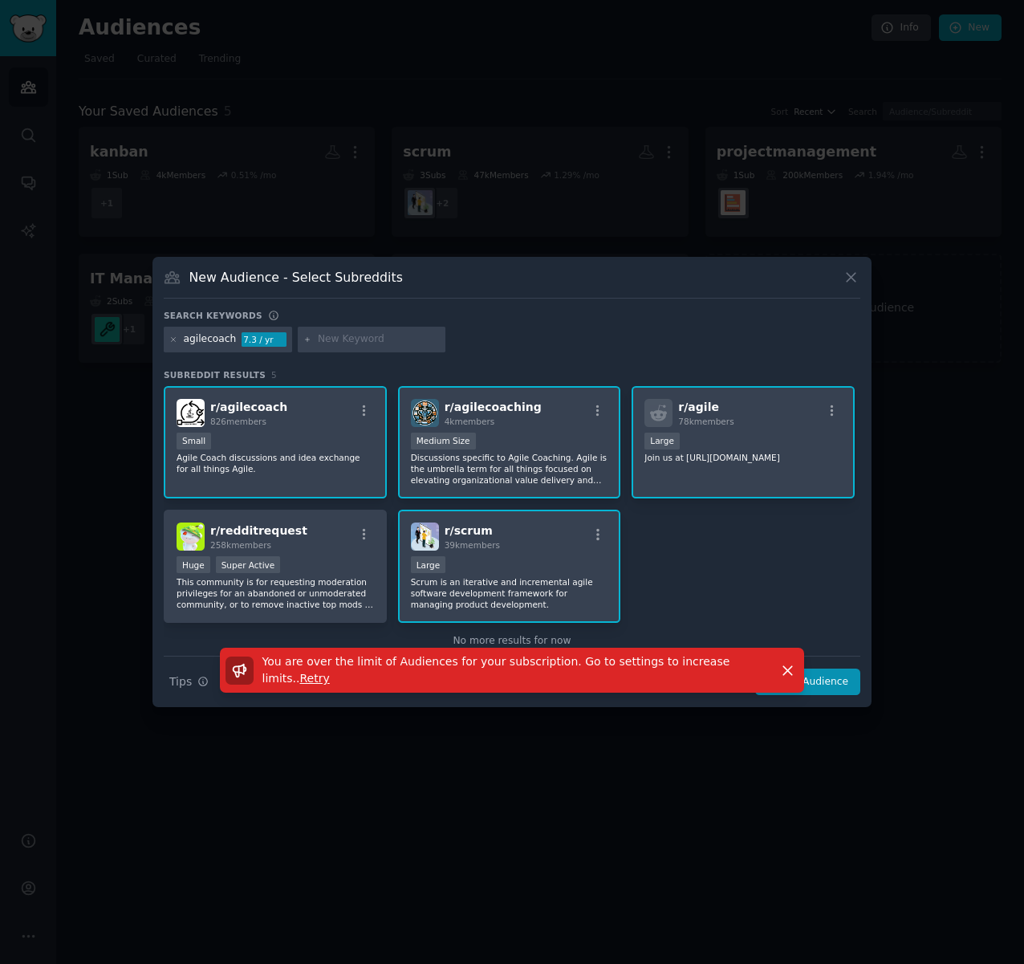
click at [834, 678] on div "You are over the limit of Audiences for your subscription. Go to settings to in…" at bounding box center [511, 677] width 719 height 59
click at [766, 293] on div "New Audience - Select Subreddits" at bounding box center [512, 283] width 697 height 30
click at [788, 671] on icon "button" at bounding box center [787, 670] width 17 height 17
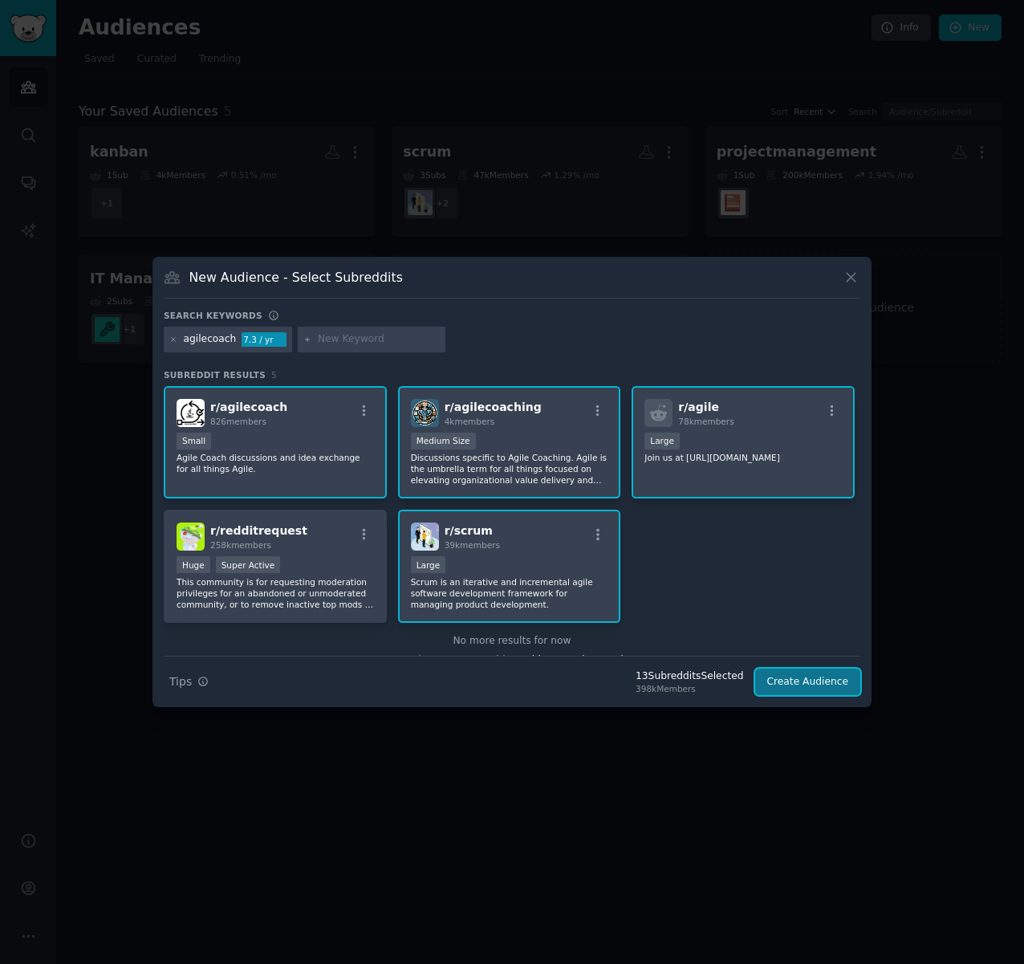
click at [810, 679] on button "Create Audience" at bounding box center [808, 681] width 106 height 27
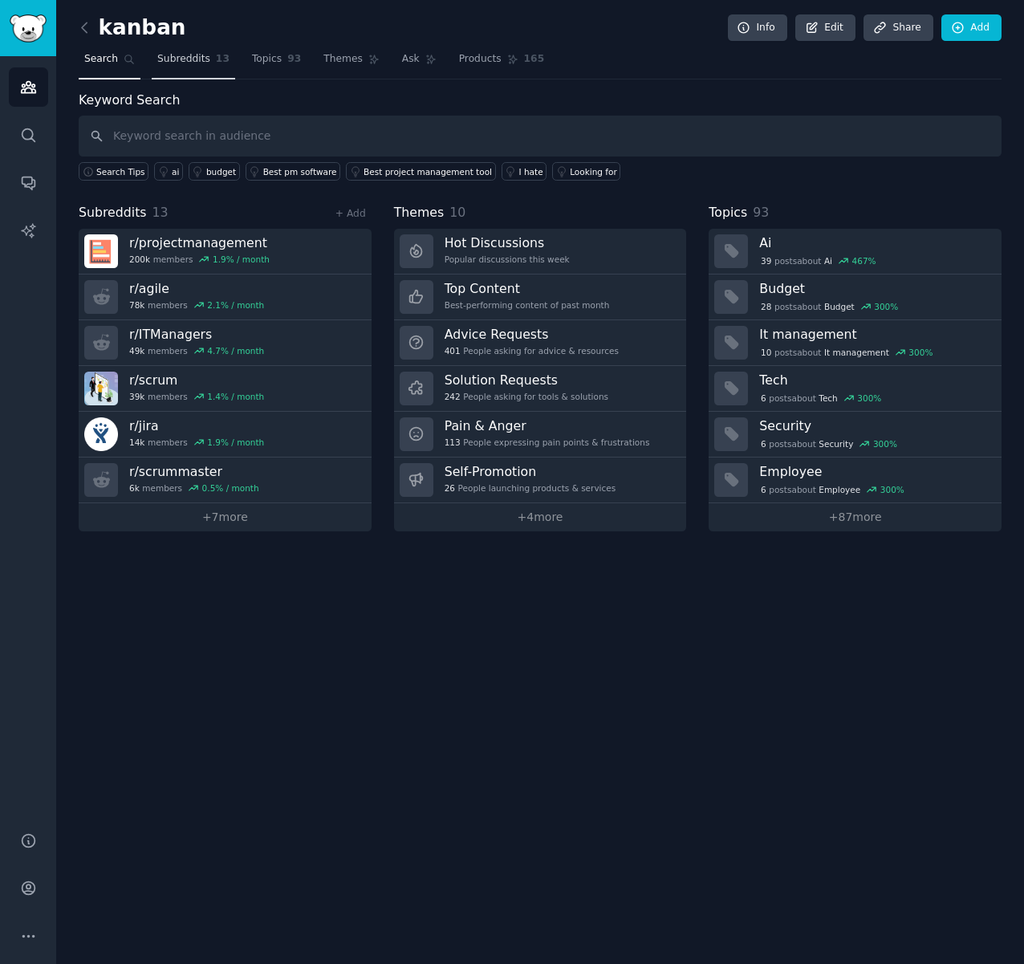
click at [190, 63] on span "Subreddits" at bounding box center [183, 59] width 53 height 14
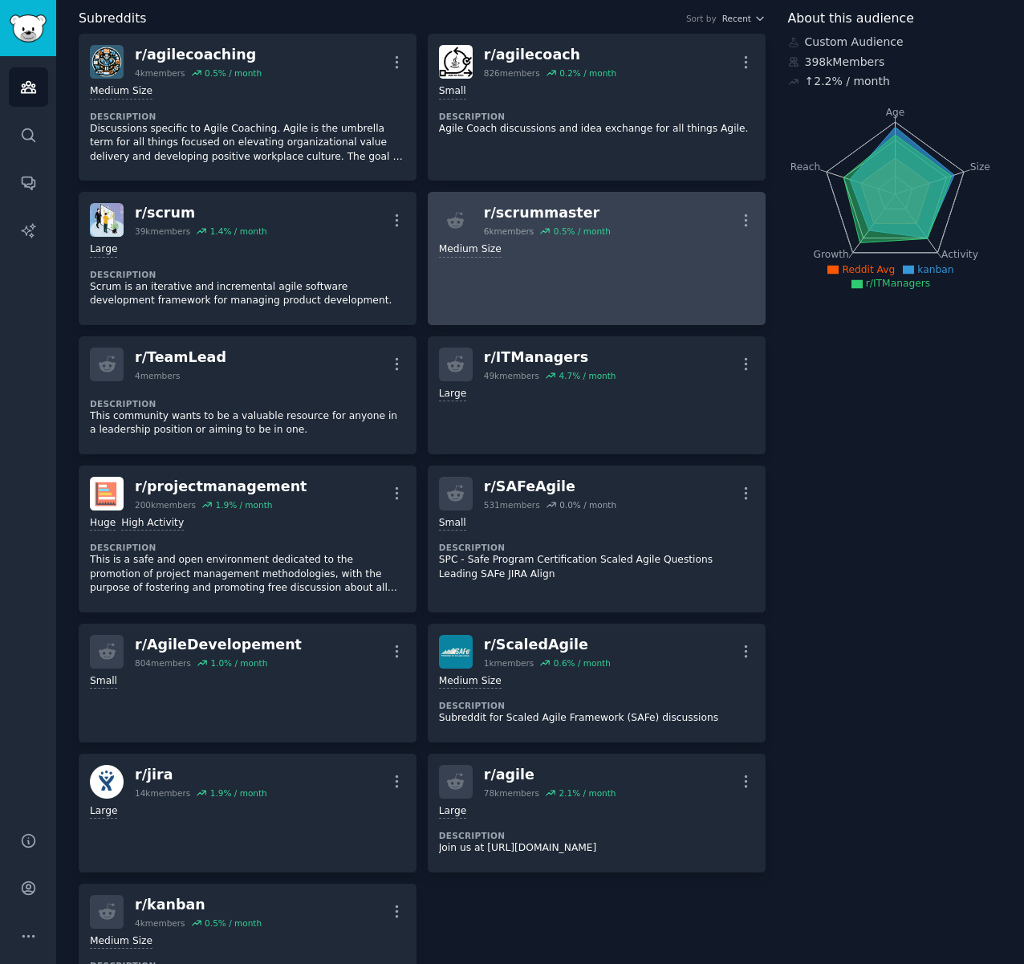
scroll to position [121, 0]
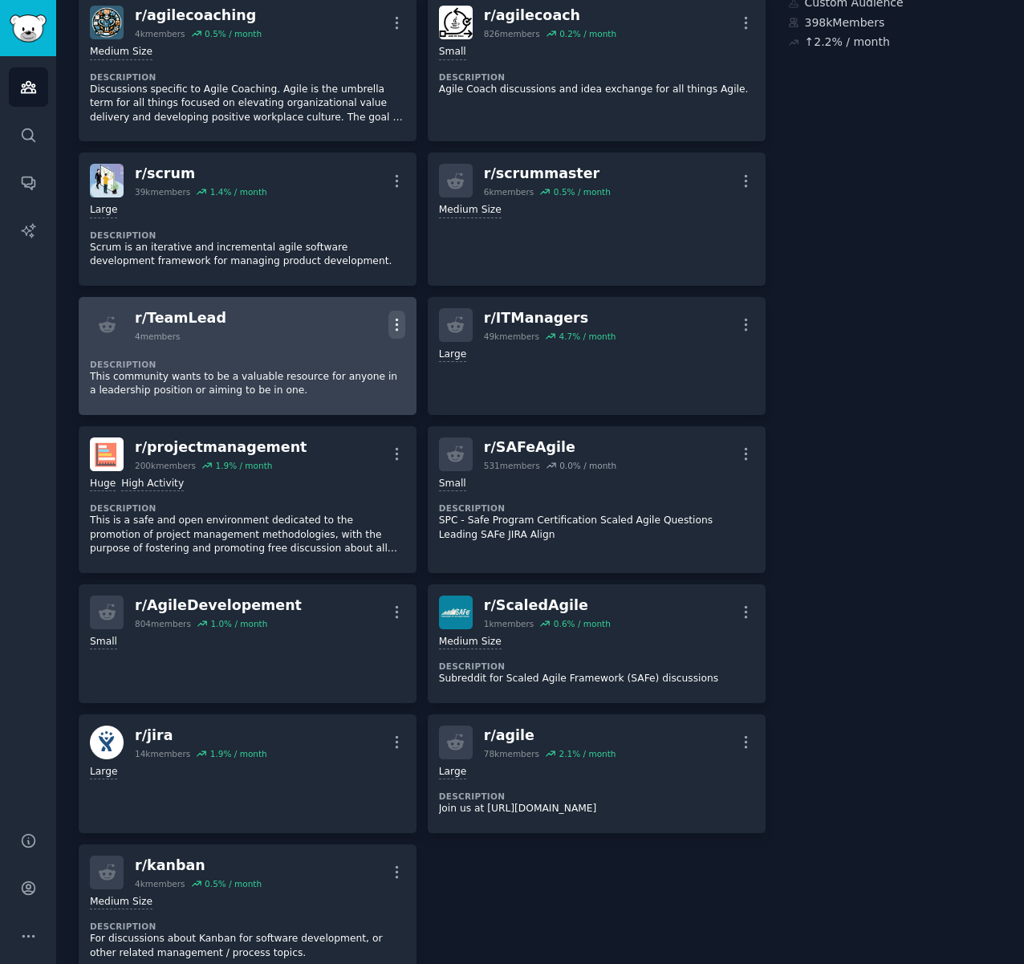
click at [399, 319] on icon "button" at bounding box center [396, 324] width 17 height 17
click at [335, 357] on p "Delete" at bounding box center [333, 358] width 37 height 17
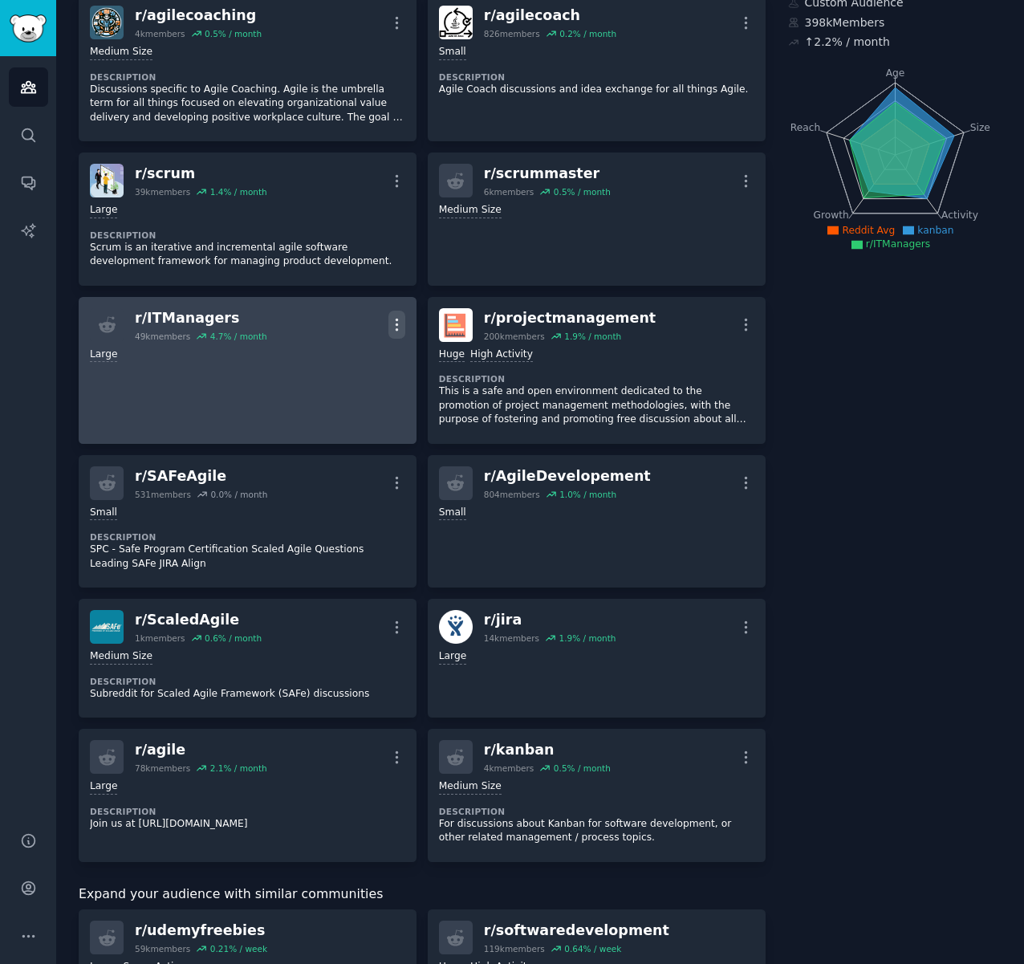
click at [397, 323] on icon "button" at bounding box center [396, 324] width 17 height 17
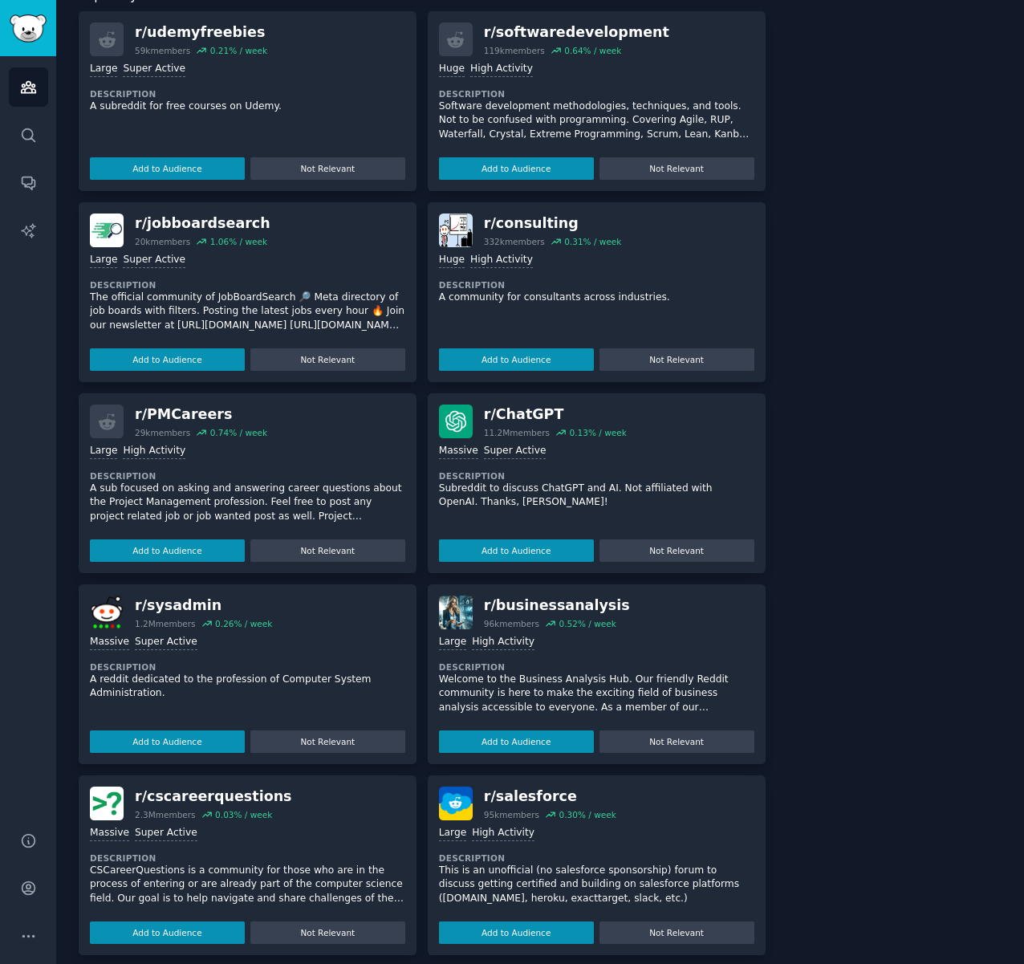
scroll to position [0, 0]
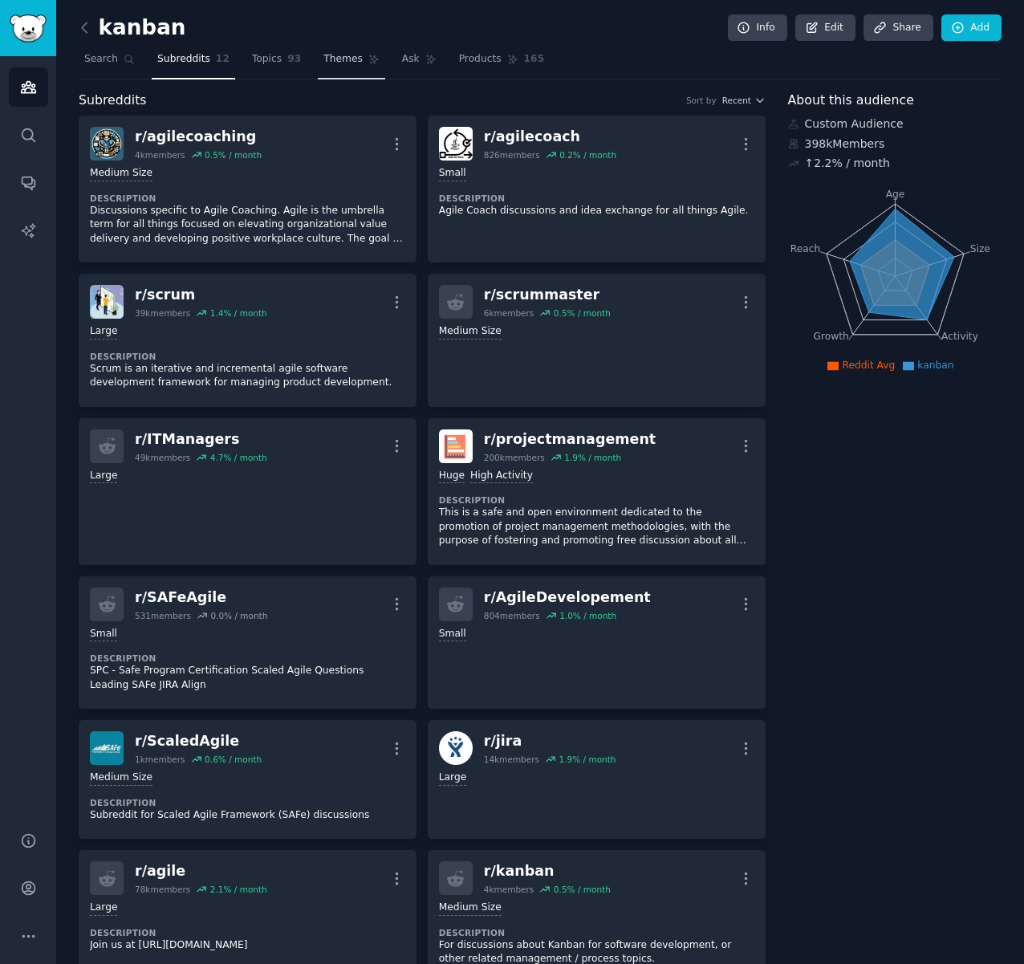
click at [332, 56] on span "Themes" at bounding box center [342, 59] width 39 height 14
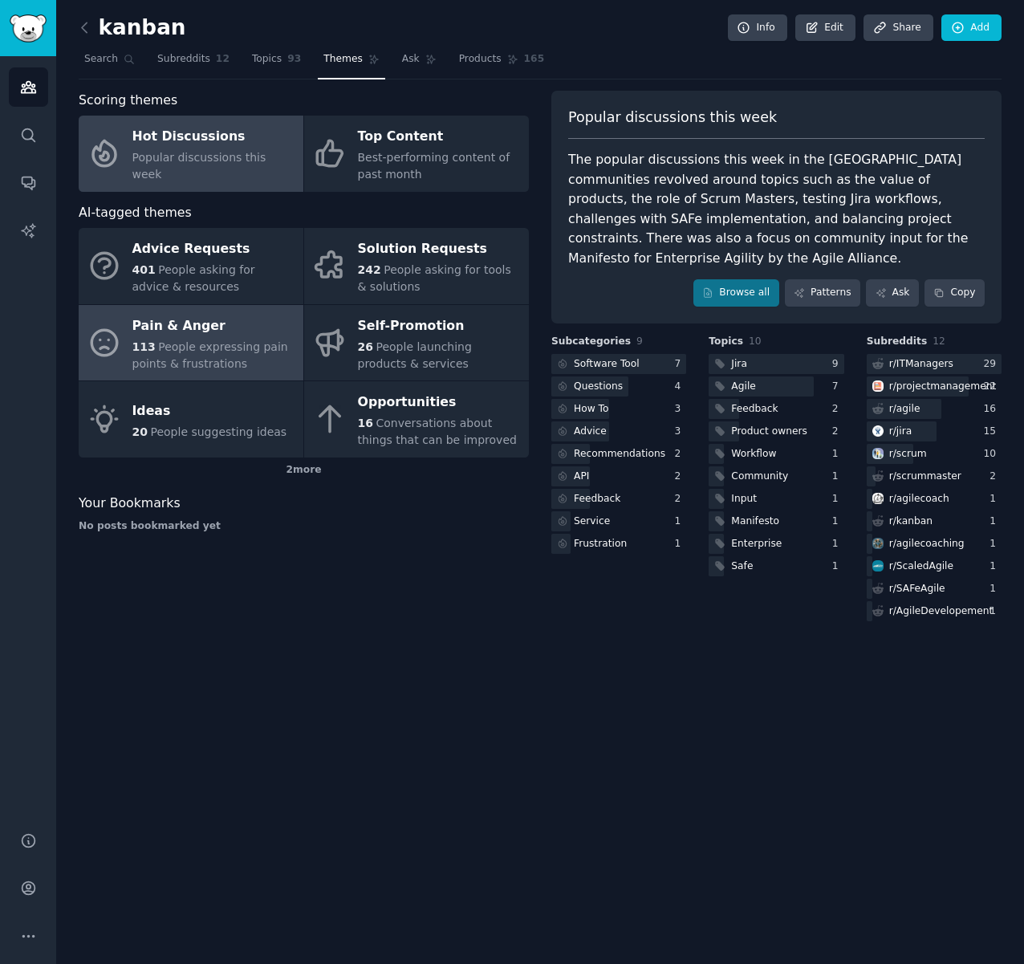
click at [198, 356] on span "People expressing pain points & frustrations" at bounding box center [210, 355] width 156 height 30
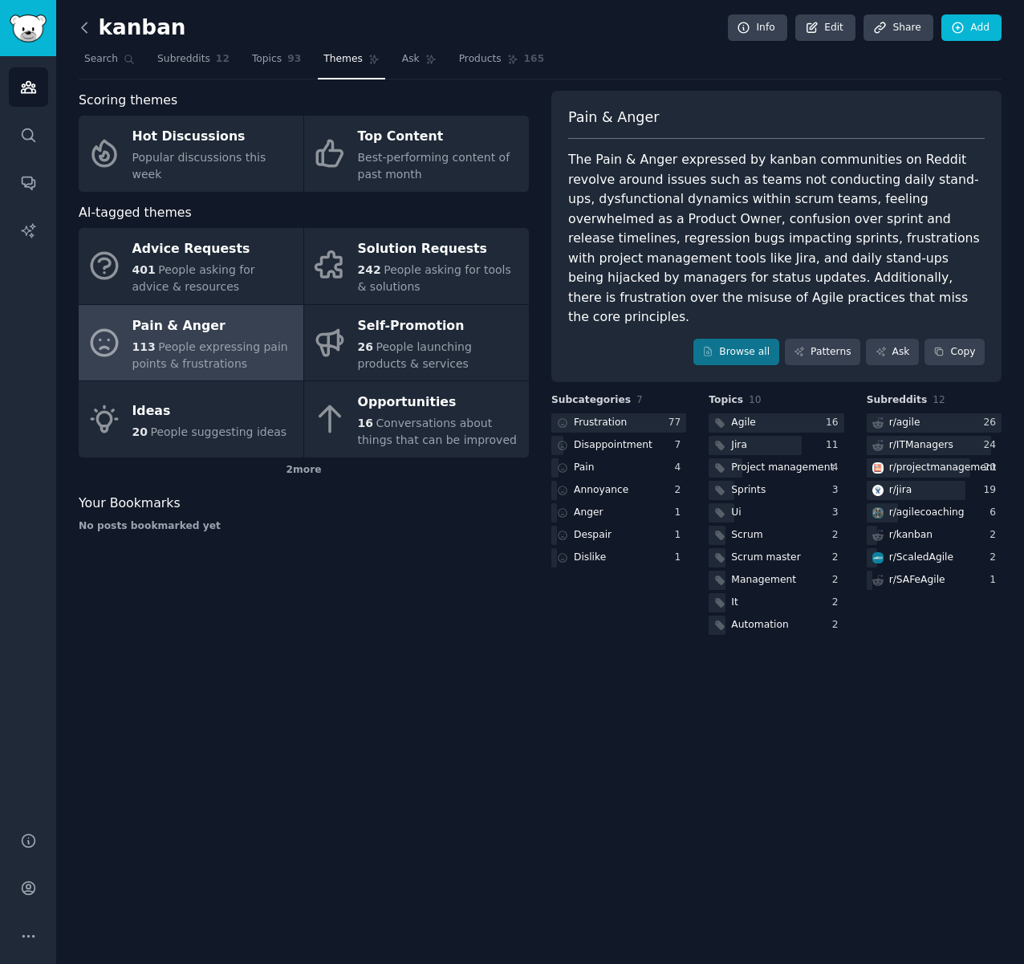
click at [88, 29] on icon at bounding box center [84, 27] width 17 height 17
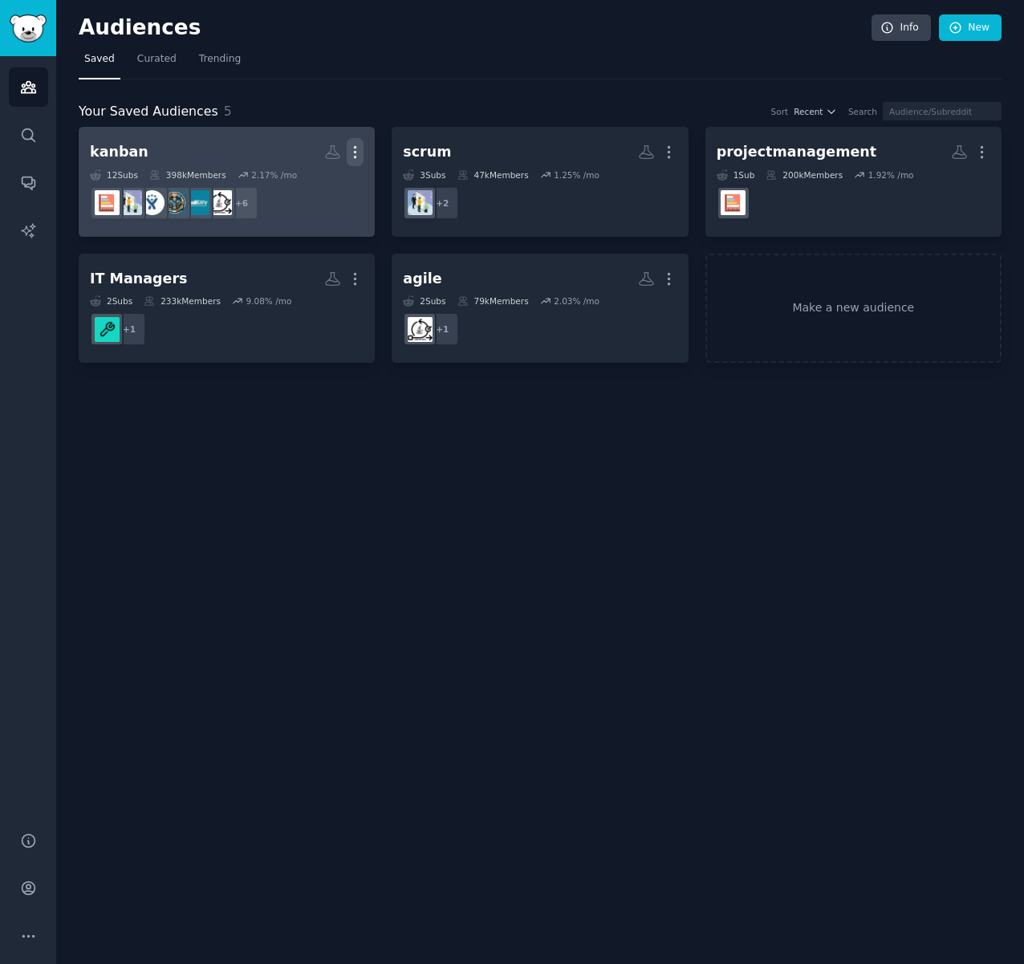
click at [352, 144] on icon "button" at bounding box center [355, 152] width 17 height 17
click at [147, 152] on h2 "kanban More View Delete" at bounding box center [227, 152] width 274 height 28
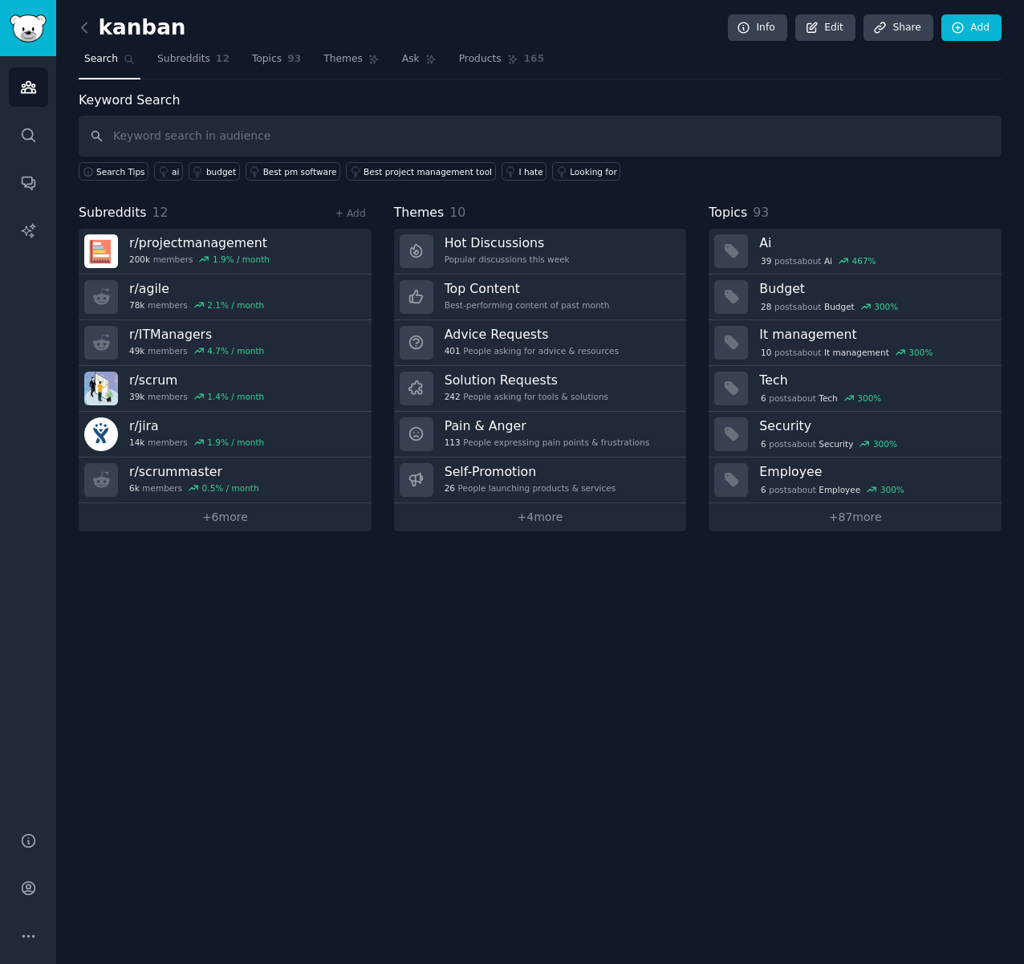
click at [143, 35] on h2 "kanban" at bounding box center [133, 28] width 108 height 26
click at [161, 30] on h2 "kanban" at bounding box center [133, 28] width 108 height 26
click at [831, 24] on link "Edit" at bounding box center [825, 27] width 60 height 27
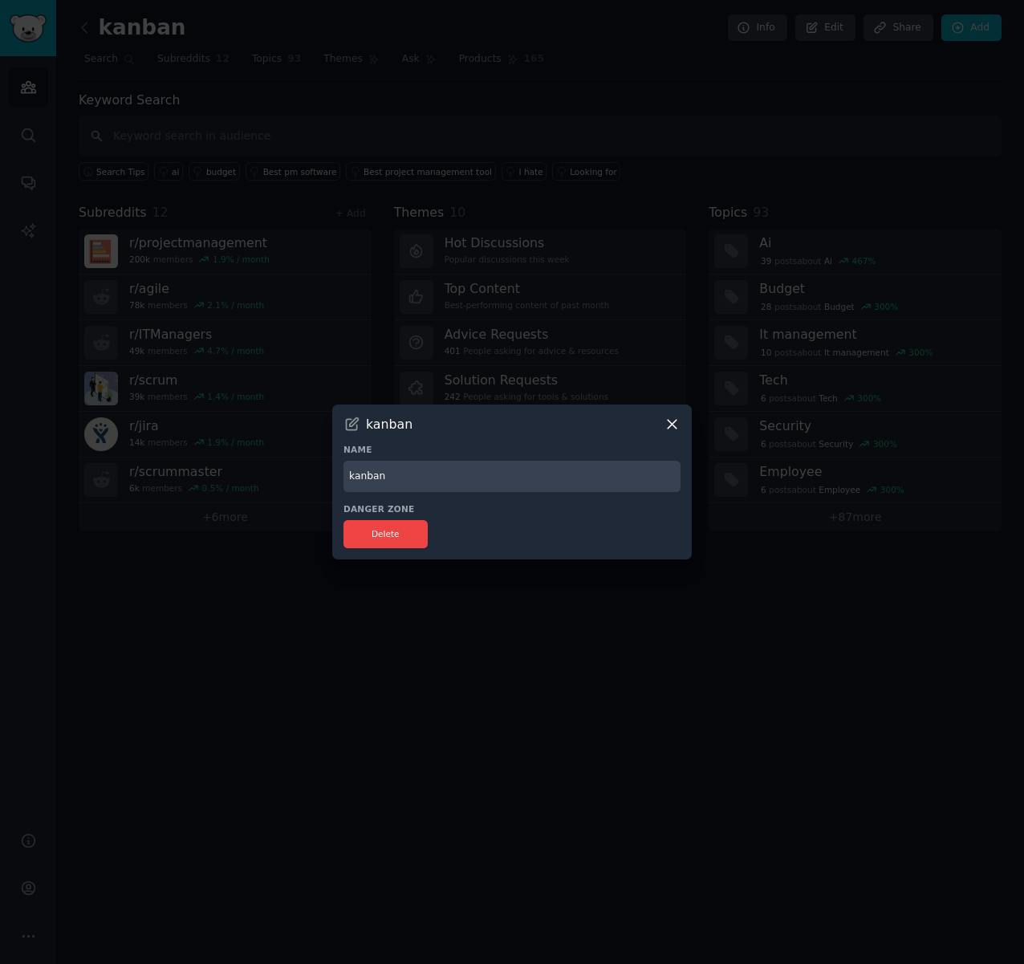
click at [455, 475] on input "kanban" at bounding box center [511, 476] width 337 height 31
type input "Agile"
type input "BroadAgileCommunity"
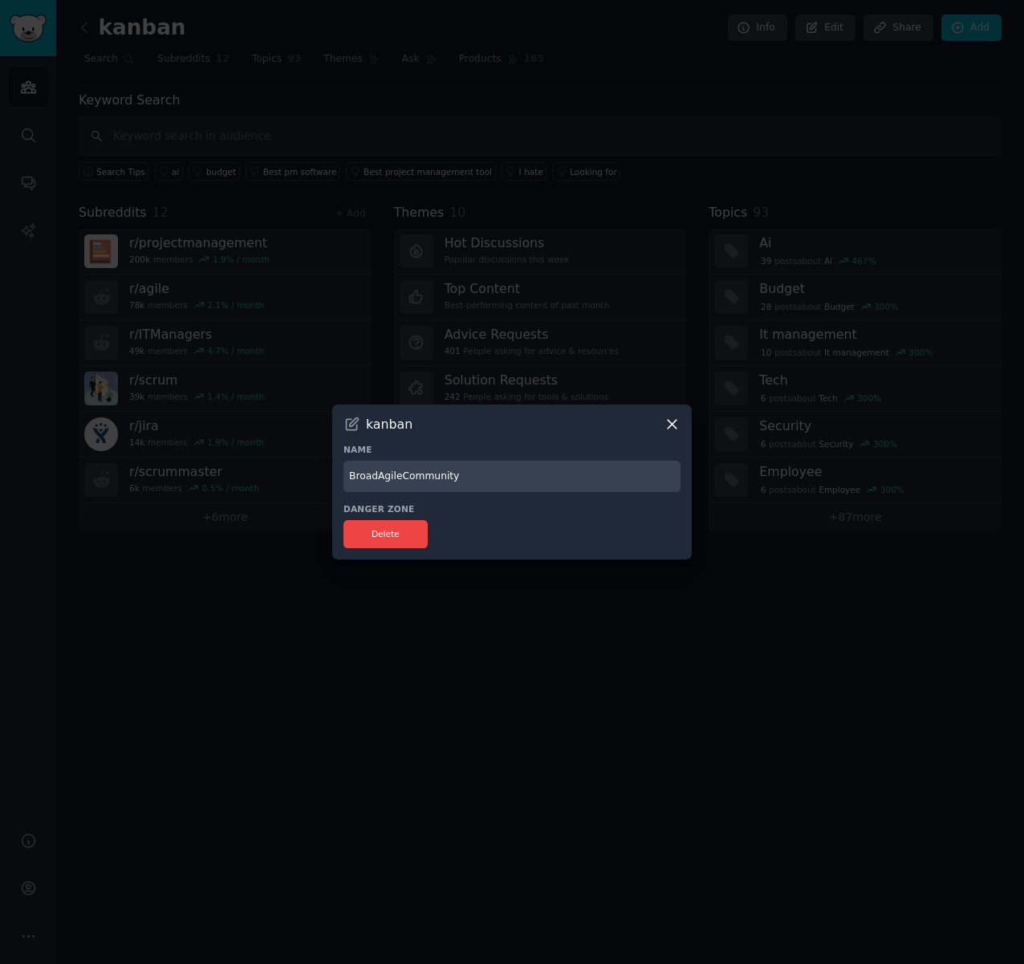
click at [352, 425] on icon at bounding box center [351, 424] width 17 height 17
click at [538, 480] on input "BroadAgileCommunity" at bounding box center [511, 476] width 337 height 31
click at [670, 426] on icon at bounding box center [672, 424] width 9 height 9
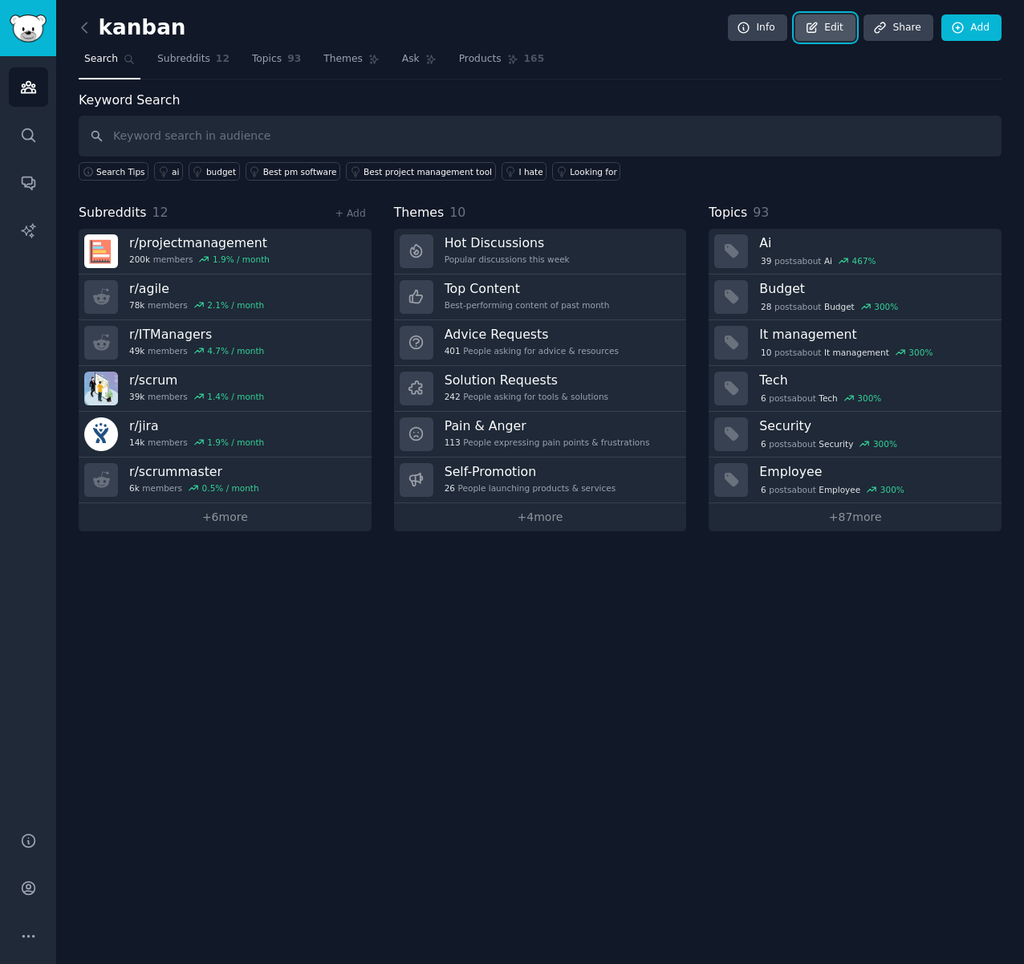
click at [845, 33] on link "Edit" at bounding box center [825, 27] width 60 height 27
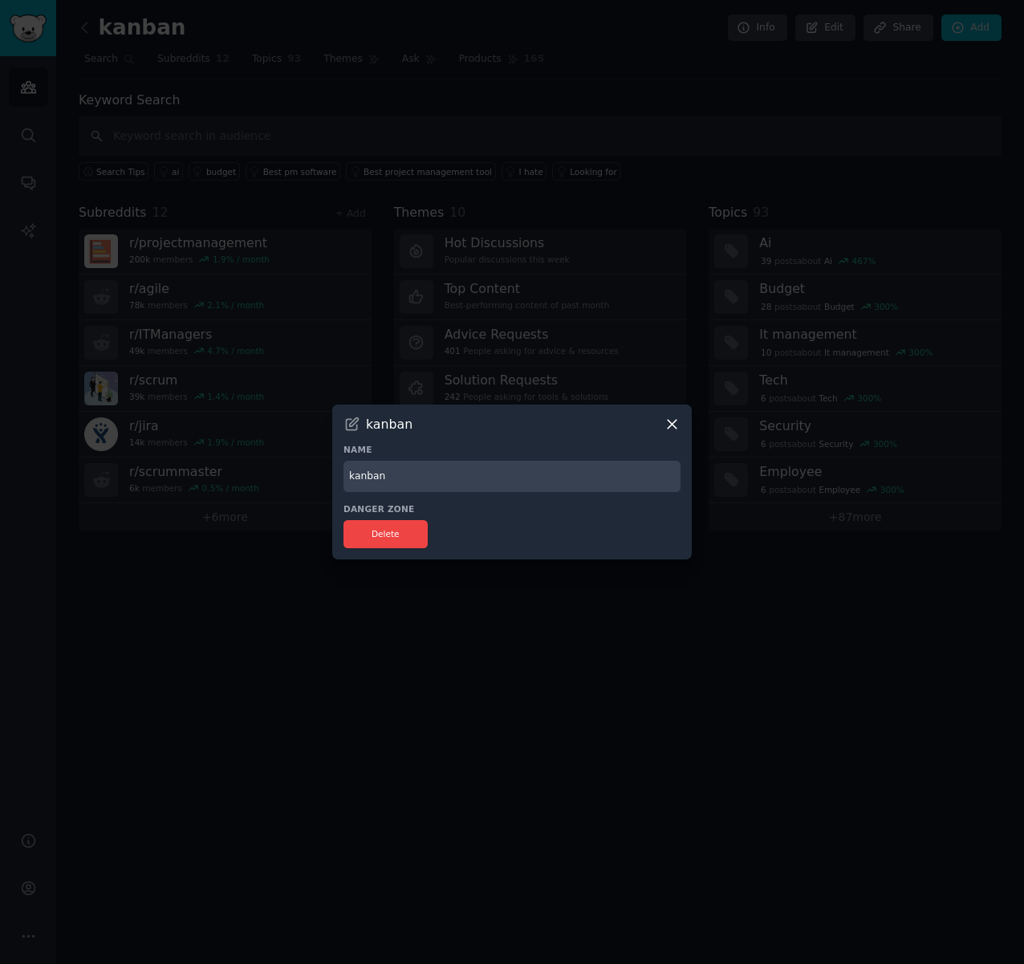
click at [507, 475] on input "kanban" at bounding box center [511, 476] width 337 height 31
type input "AgileComm"
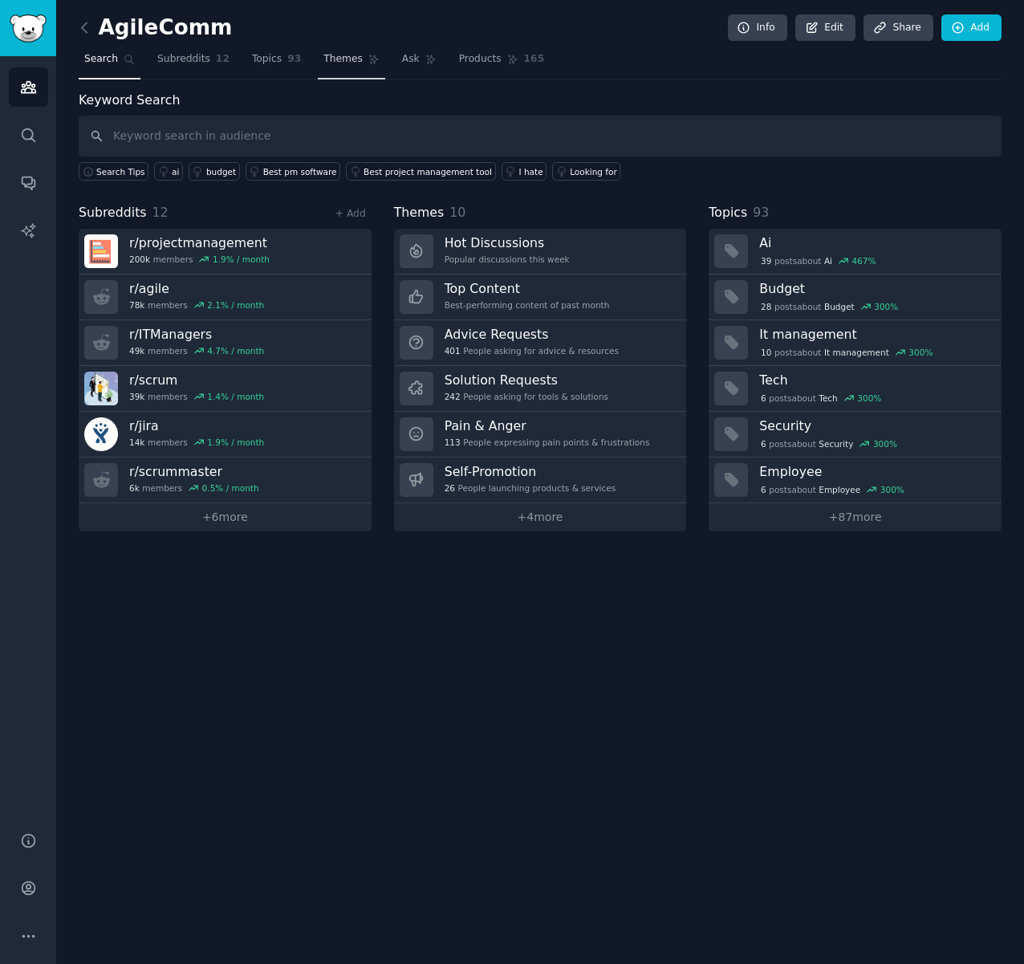
click at [340, 59] on span "Themes" at bounding box center [342, 59] width 39 height 14
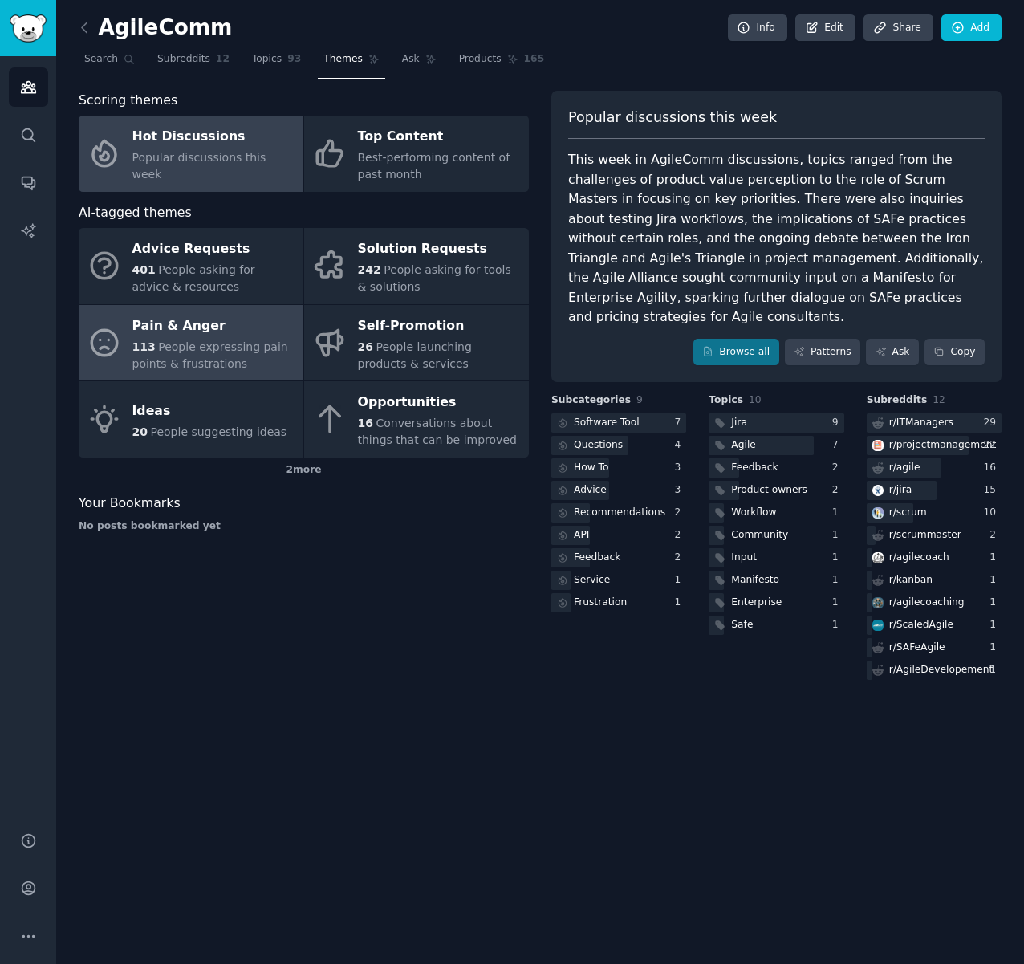
click at [217, 330] on div "Pain & Anger" at bounding box center [213, 326] width 163 height 26
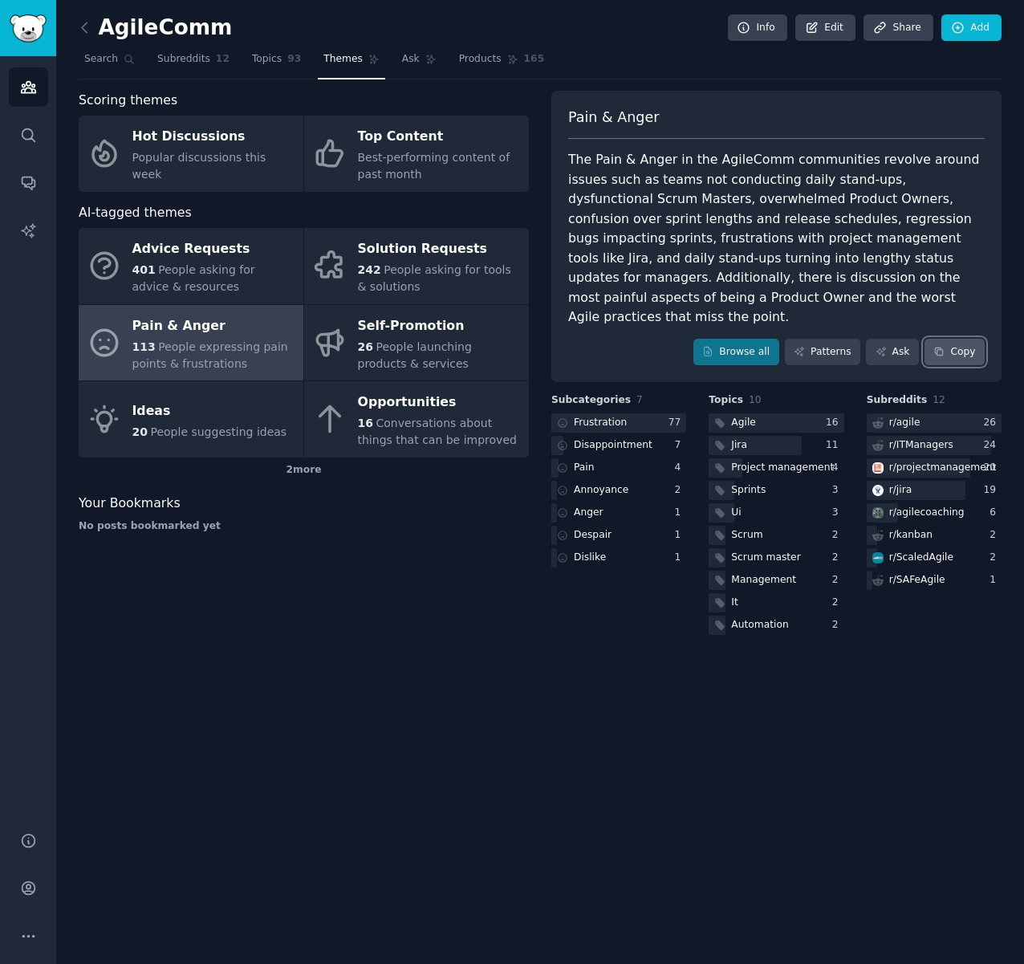
click at [962, 339] on button "Copy" at bounding box center [954, 352] width 60 height 27
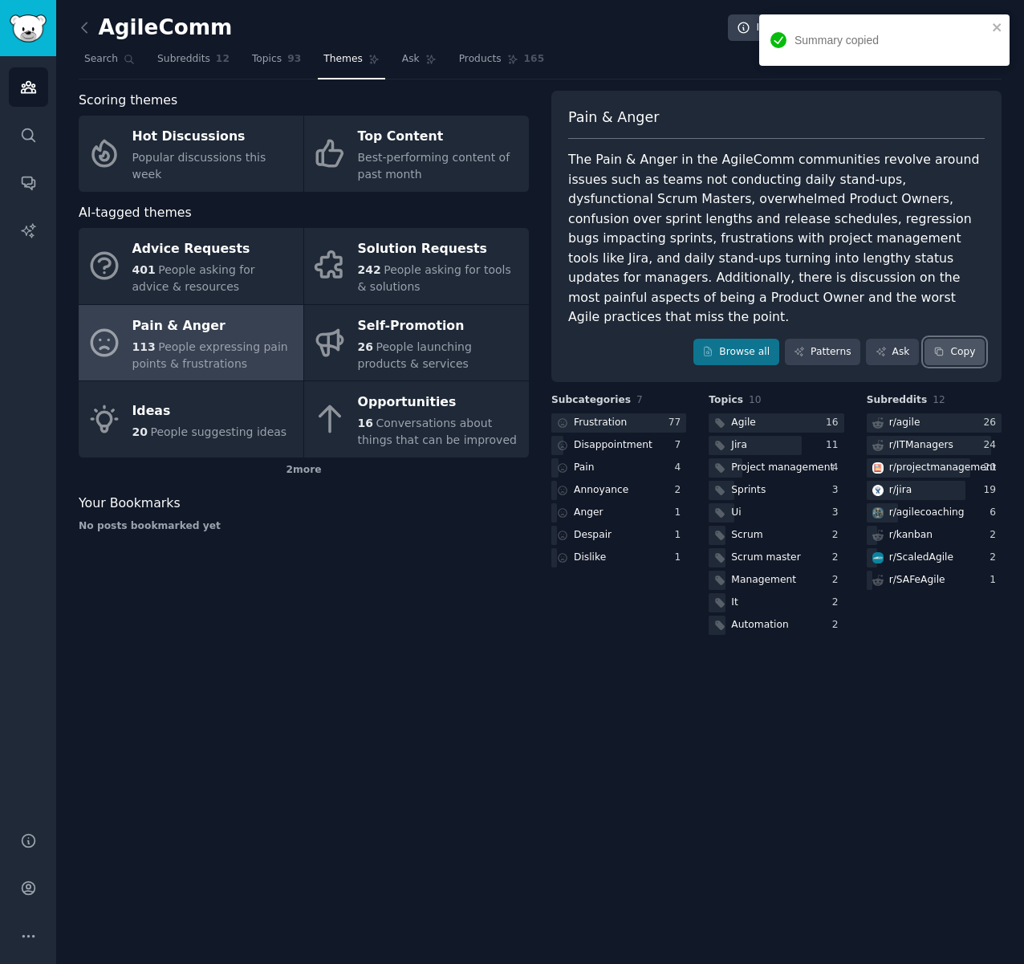
click at [961, 339] on button "Copy" at bounding box center [954, 352] width 60 height 27
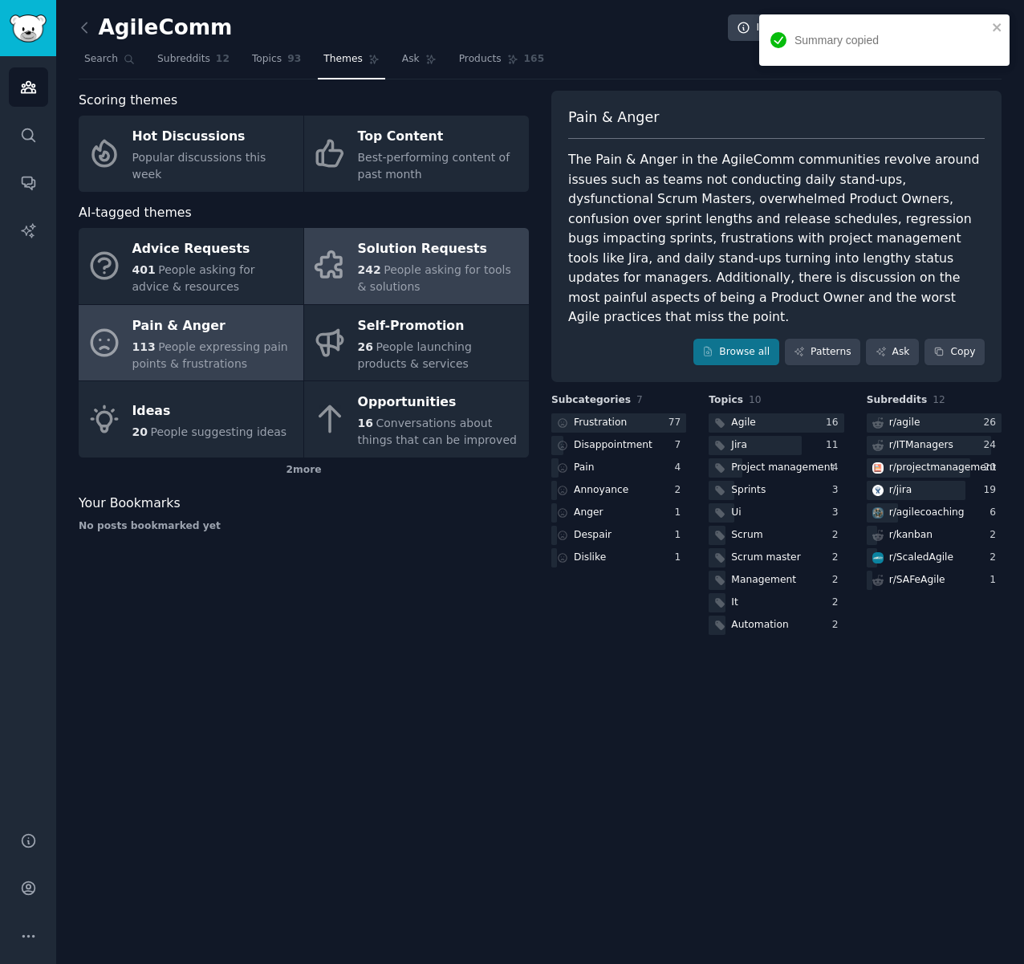
click at [436, 263] on span "People asking for tools & solutions" at bounding box center [434, 278] width 153 height 30
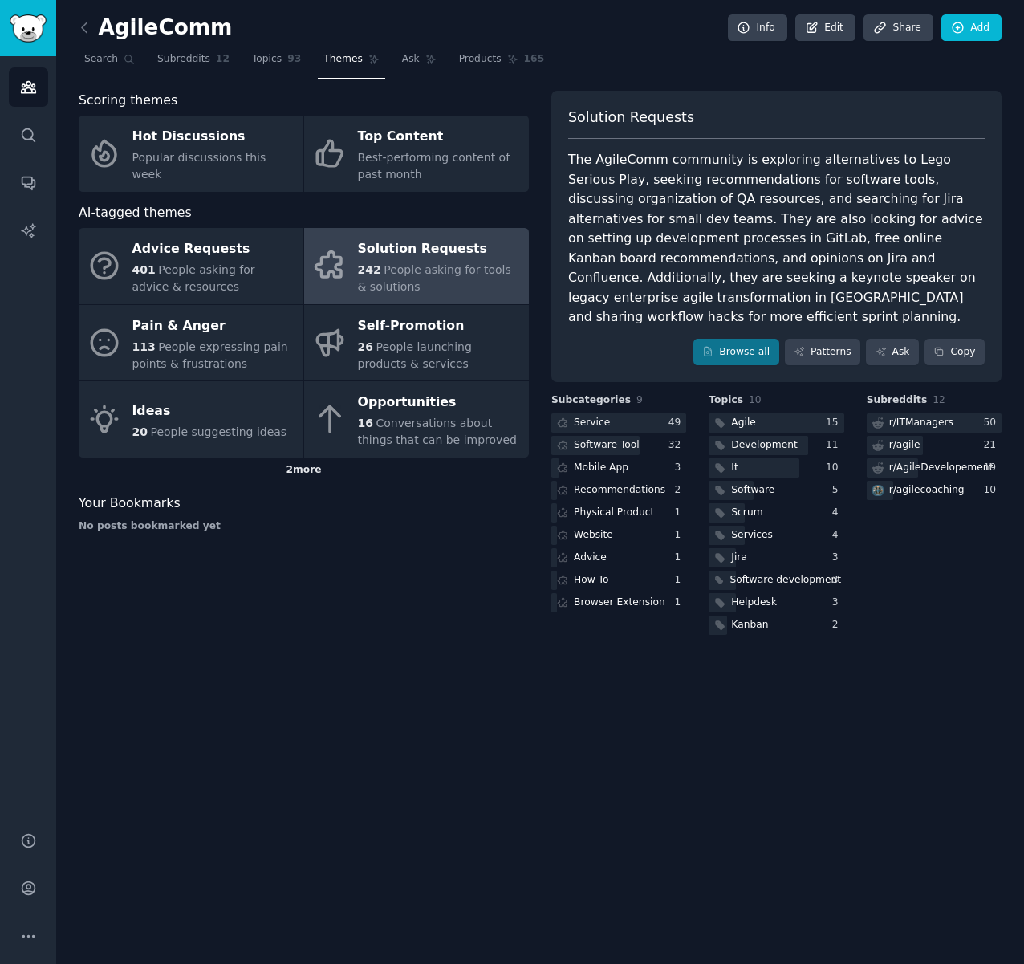
click at [282, 465] on div "2 more" at bounding box center [304, 470] width 450 height 26
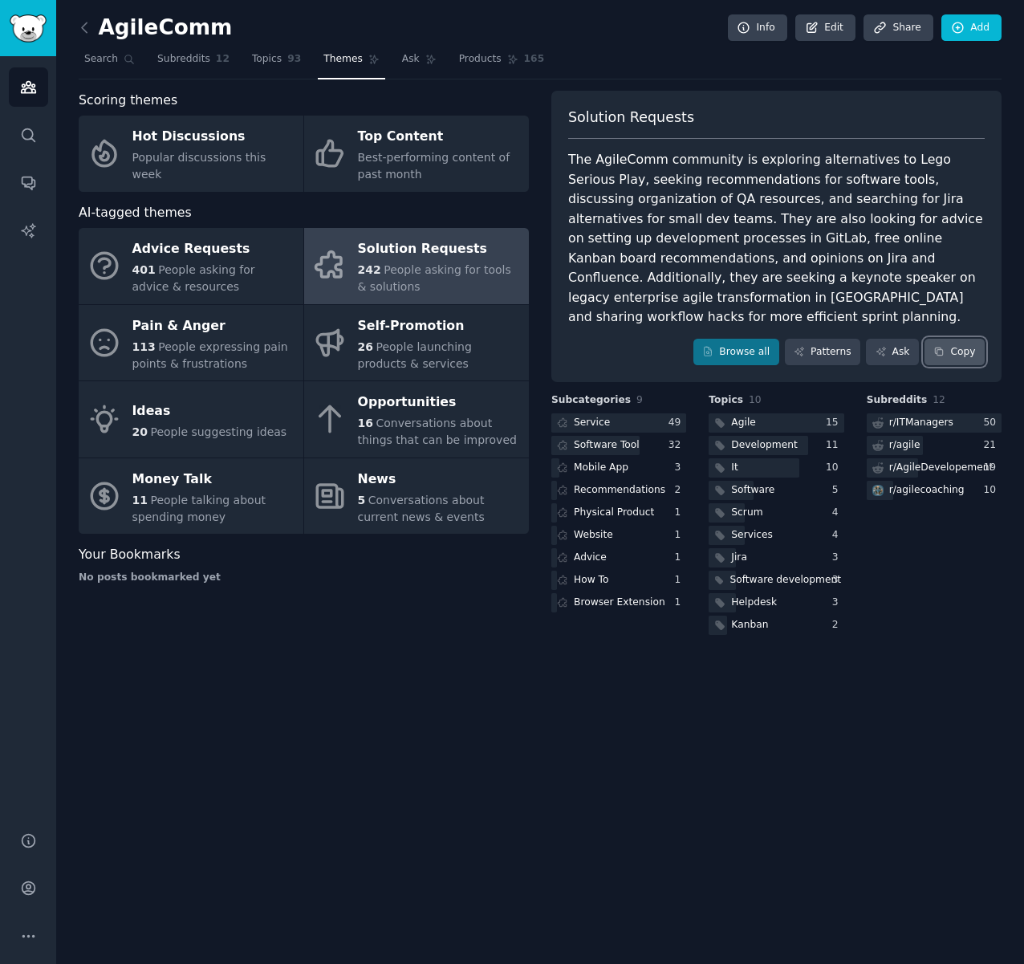
click at [969, 351] on button "Copy" at bounding box center [954, 352] width 60 height 27
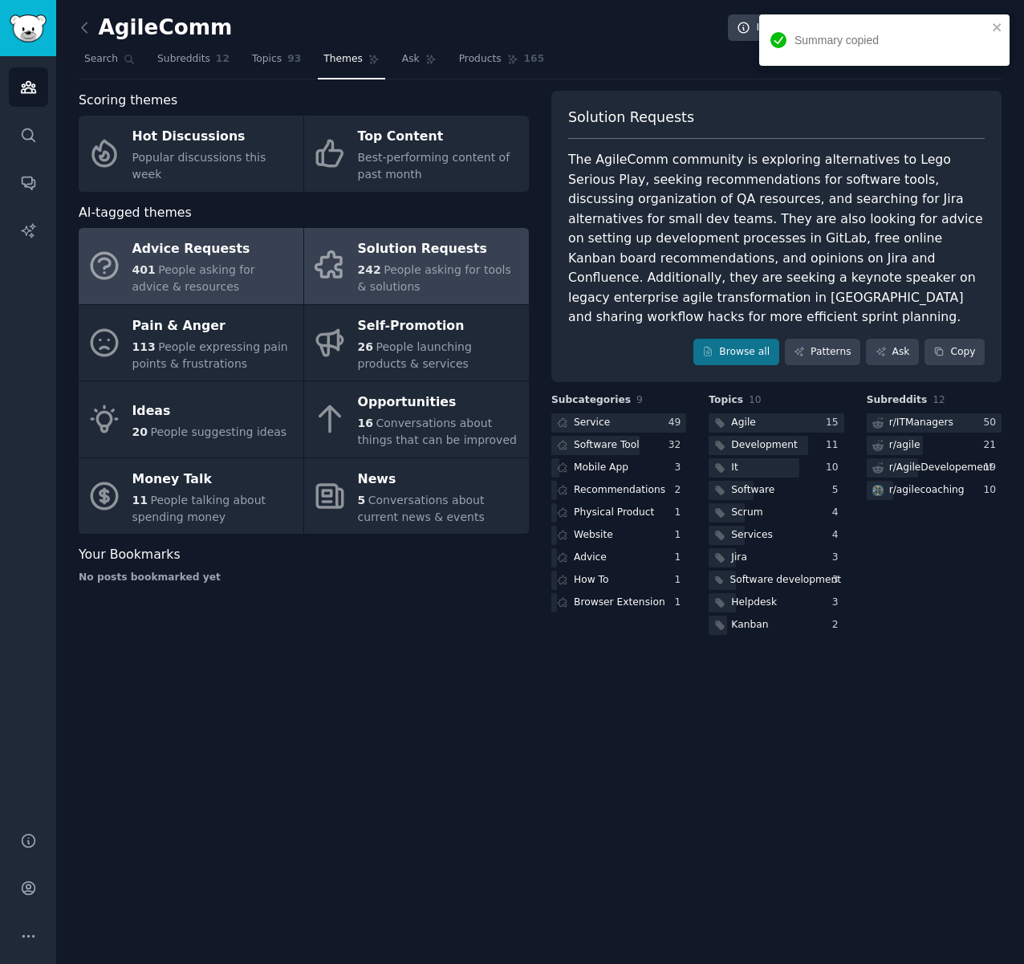
click at [192, 250] on div "Advice Requests" at bounding box center [213, 250] width 163 height 26
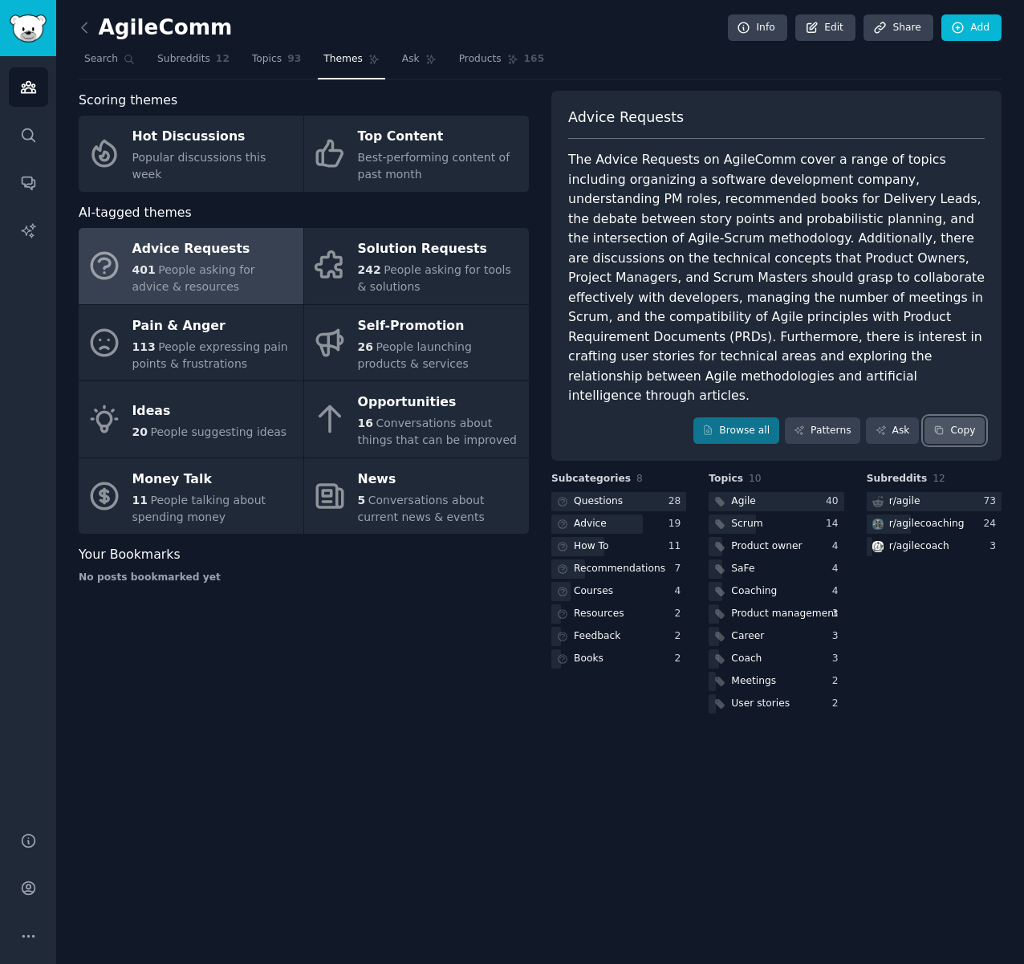
click at [964, 417] on button "Copy" at bounding box center [954, 430] width 60 height 27
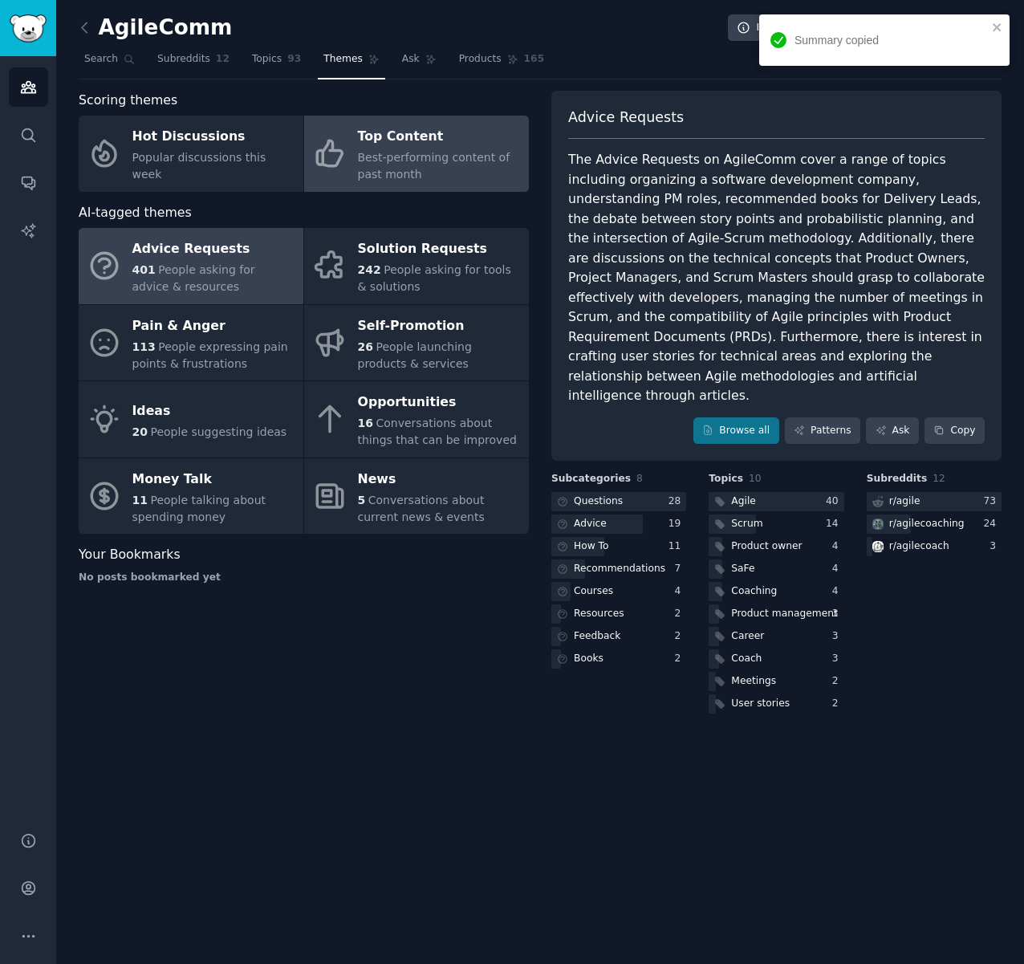
click at [420, 162] on span "Best-performing content of past month" at bounding box center [434, 166] width 152 height 30
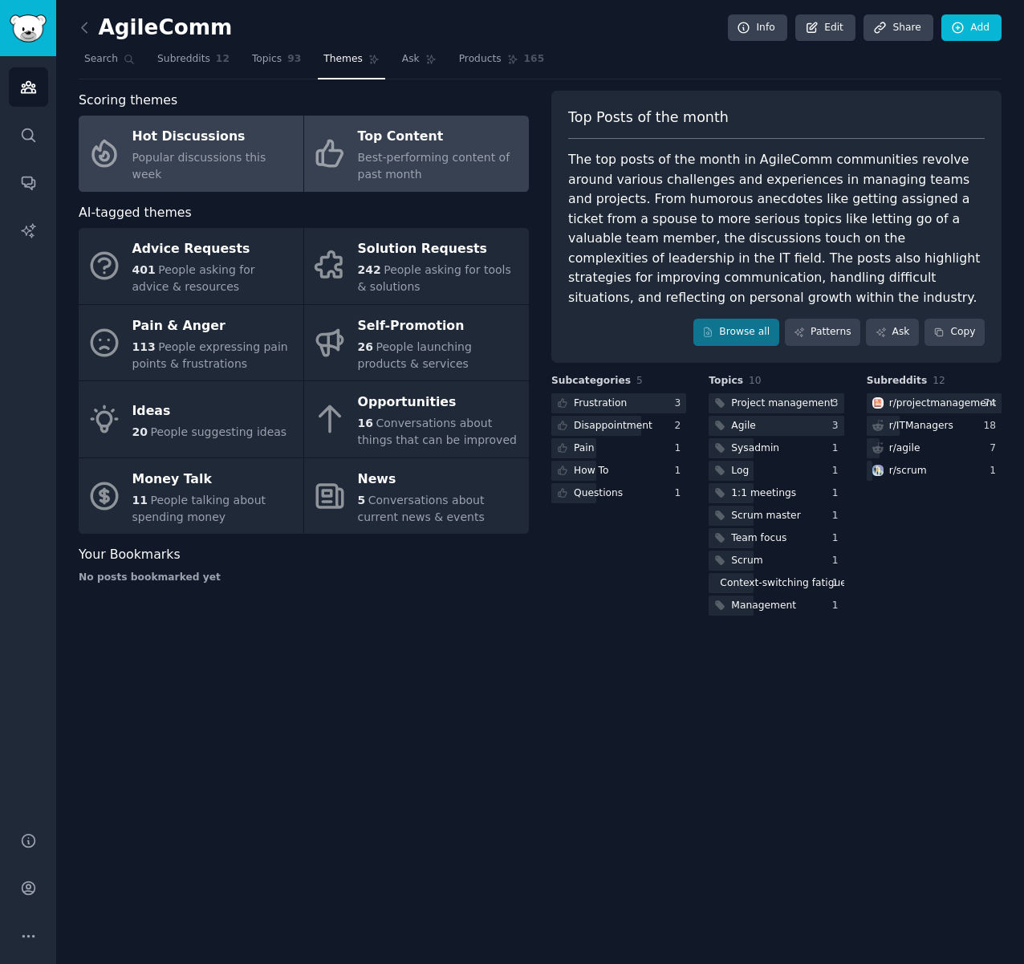
click at [173, 173] on span "Popular discussions this week" at bounding box center [199, 166] width 134 height 30
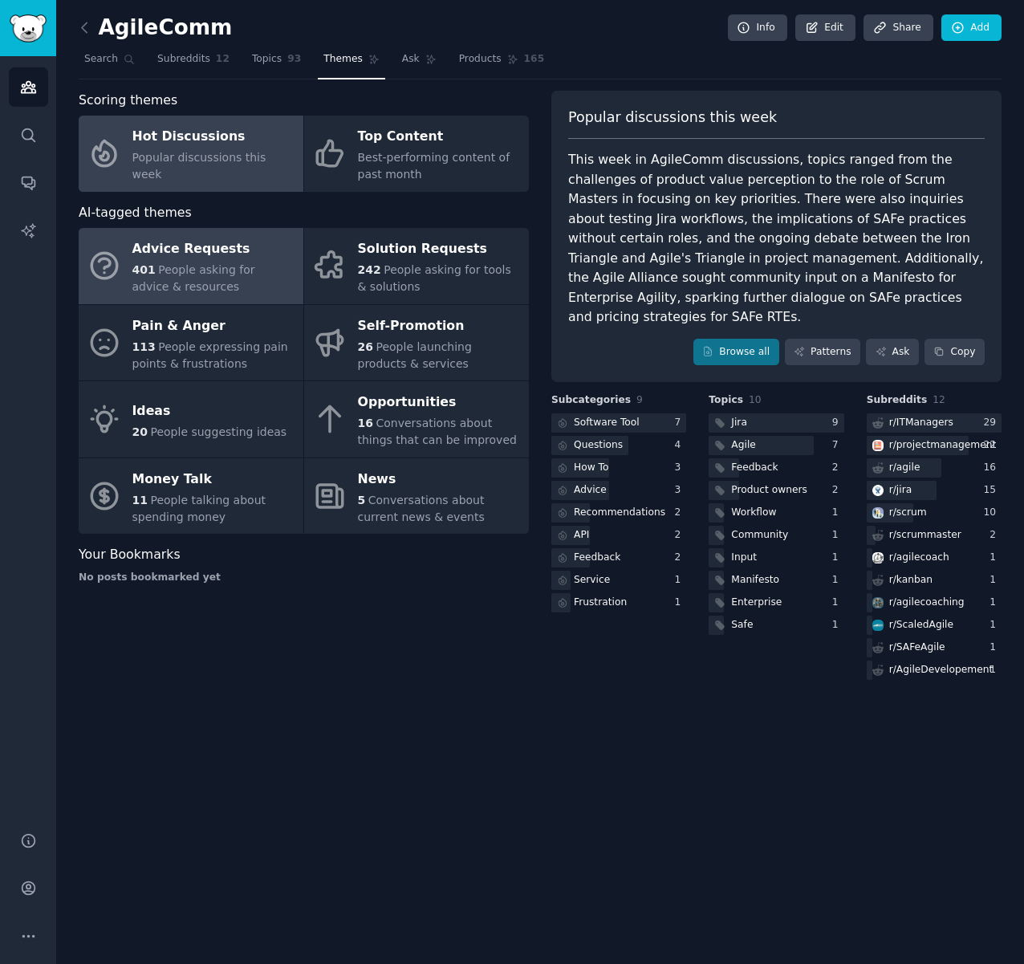
click at [197, 258] on div "Advice Requests" at bounding box center [213, 250] width 163 height 26
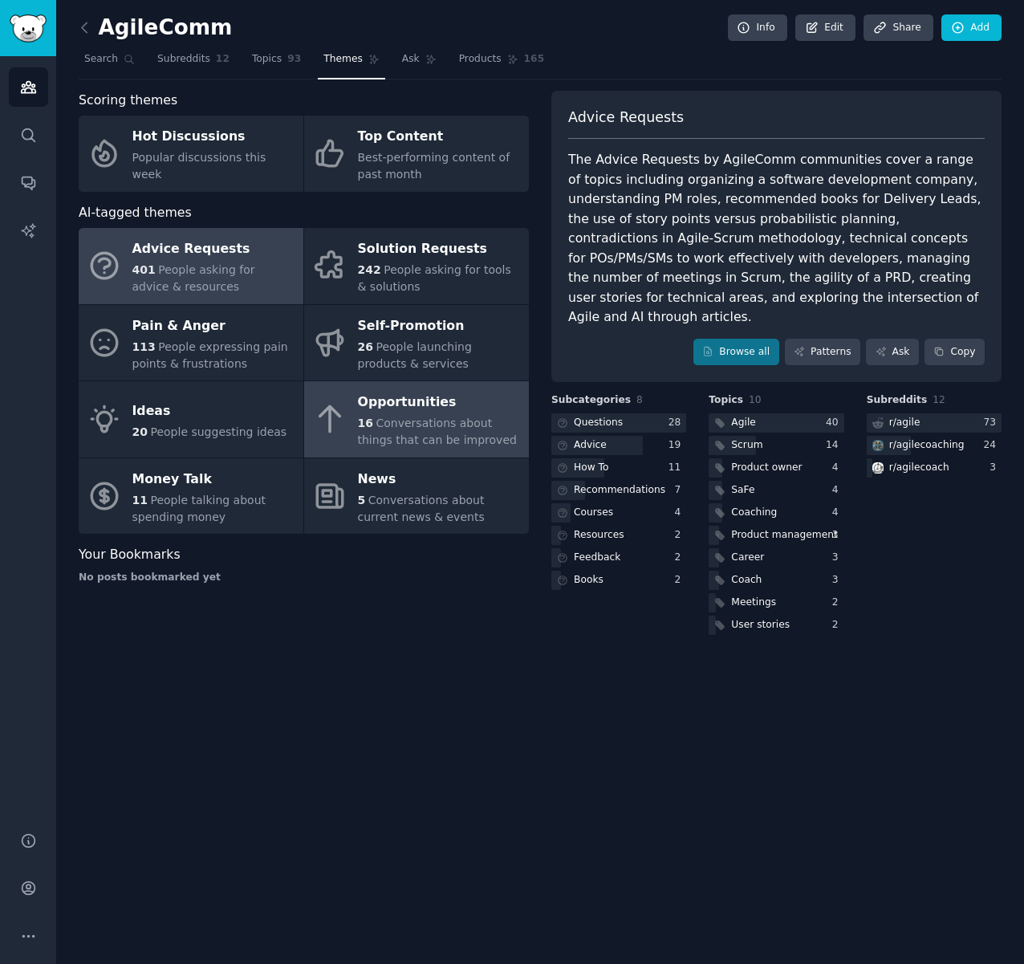
click at [434, 413] on div "Opportunities" at bounding box center [439, 403] width 163 height 26
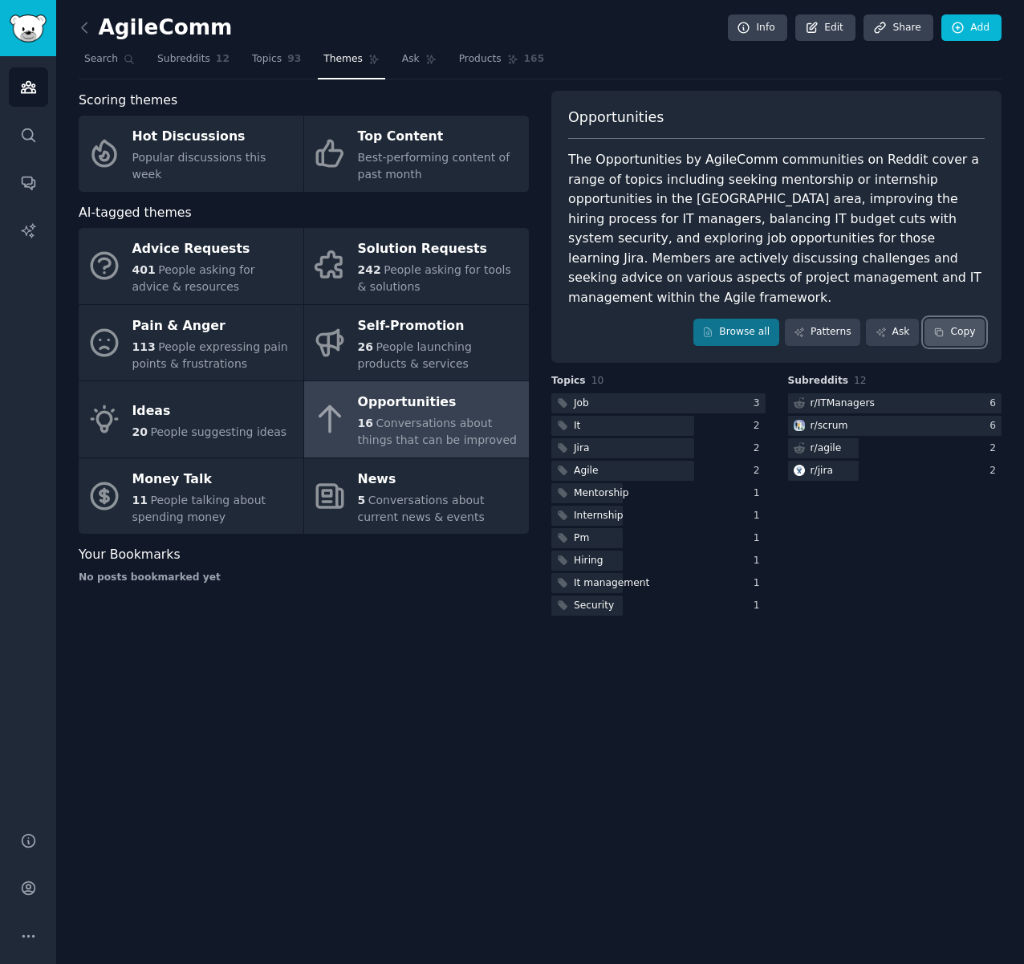
click at [963, 335] on button "Copy" at bounding box center [954, 332] width 60 height 27
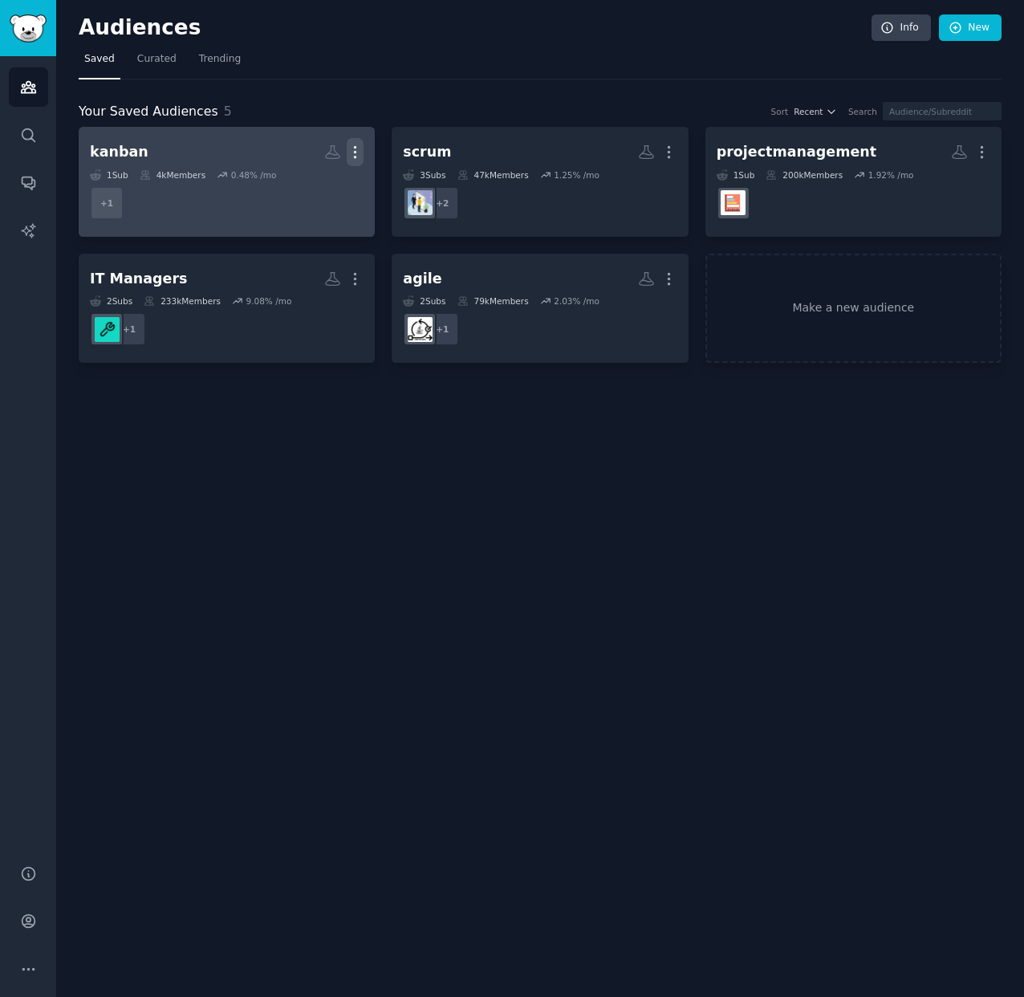
click at [353, 155] on icon "button" at bounding box center [355, 152] width 17 height 17
click at [315, 190] on p "Delete" at bounding box center [311, 185] width 37 height 17
